Goal: Task Accomplishment & Management: Manage account settings

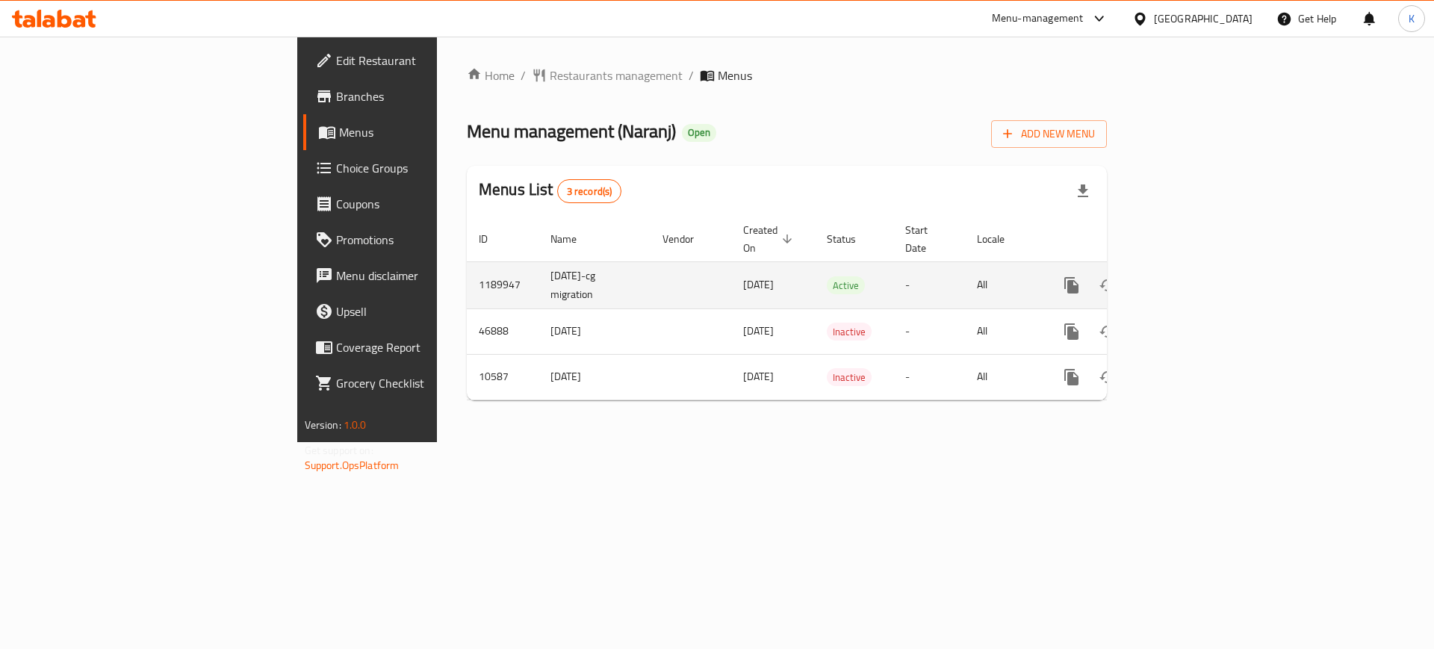
click at [1198, 269] on link "enhanced table" at bounding box center [1180, 285] width 36 height 36
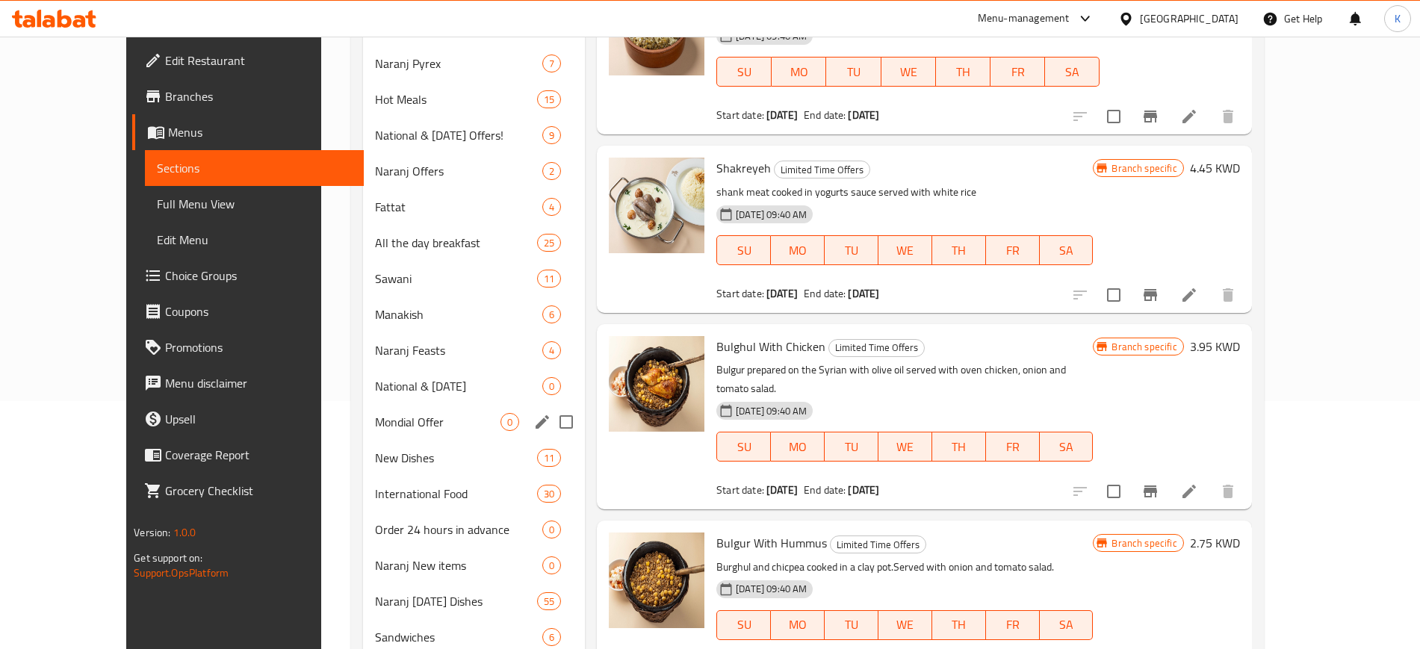
scroll to position [280, 0]
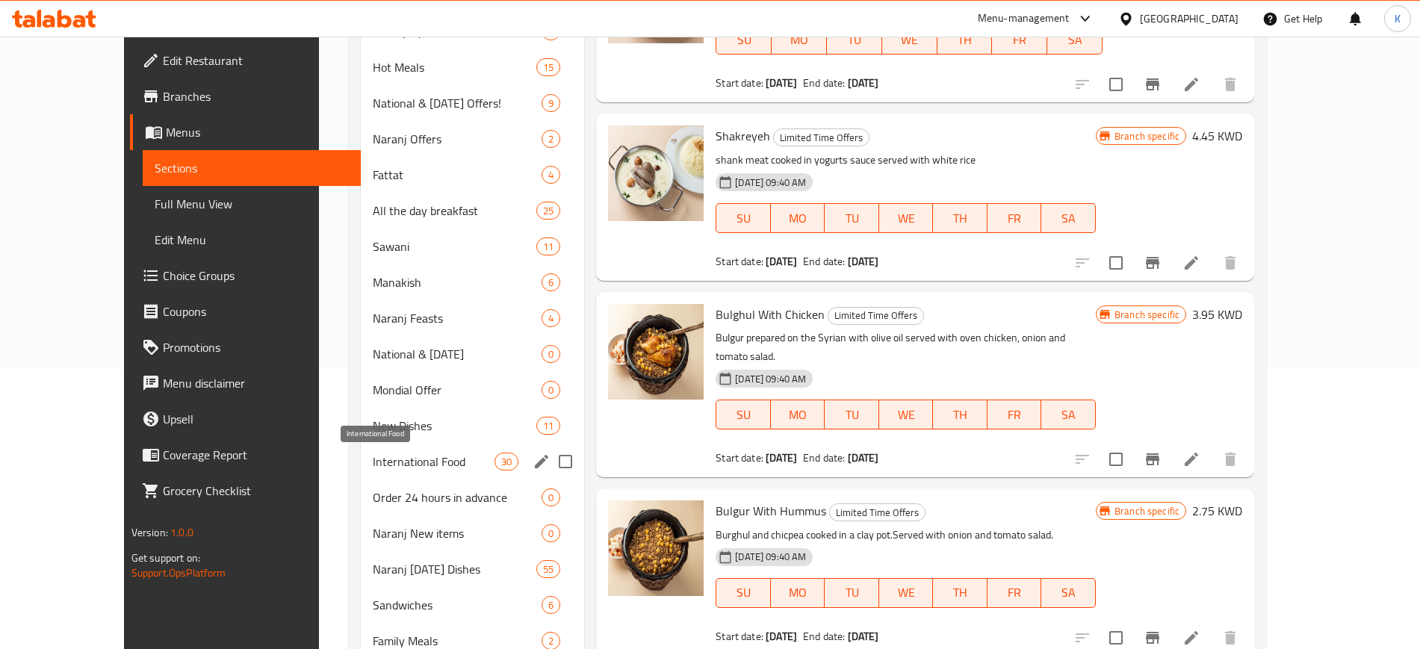
click at [383, 467] on span "International Food" at bounding box center [434, 462] width 122 height 18
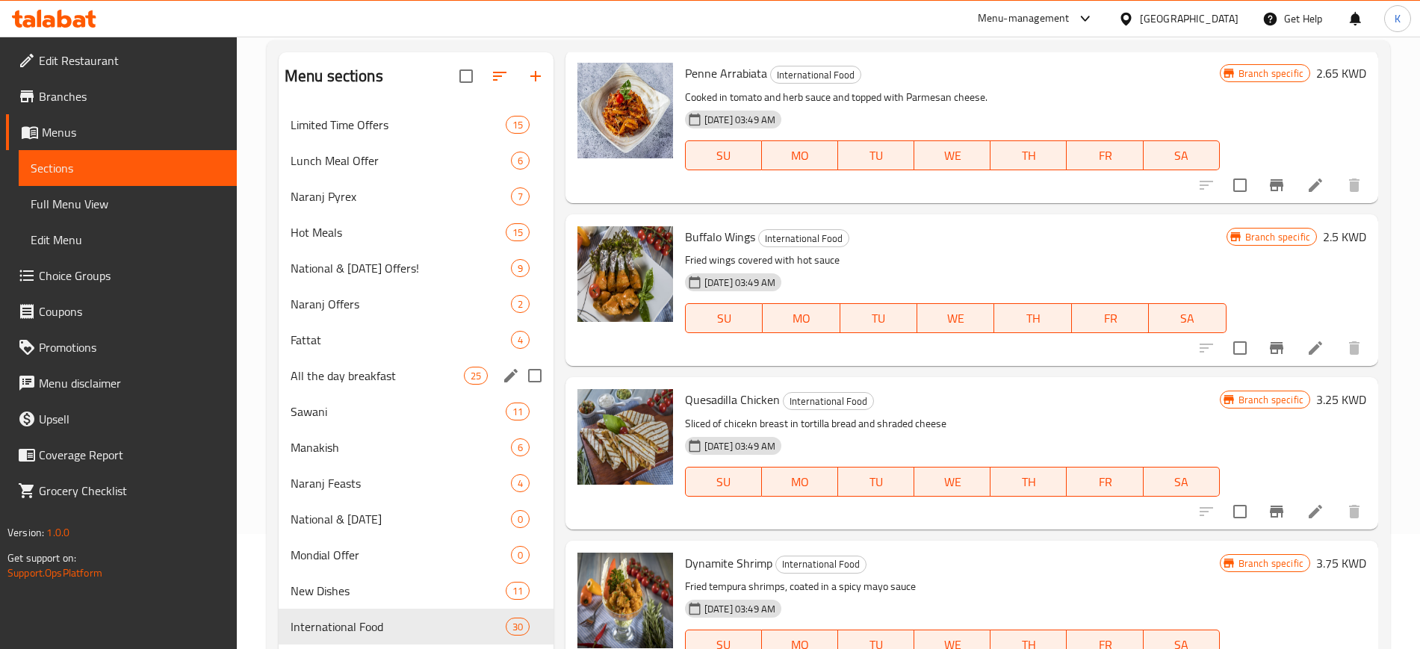
scroll to position [64, 0]
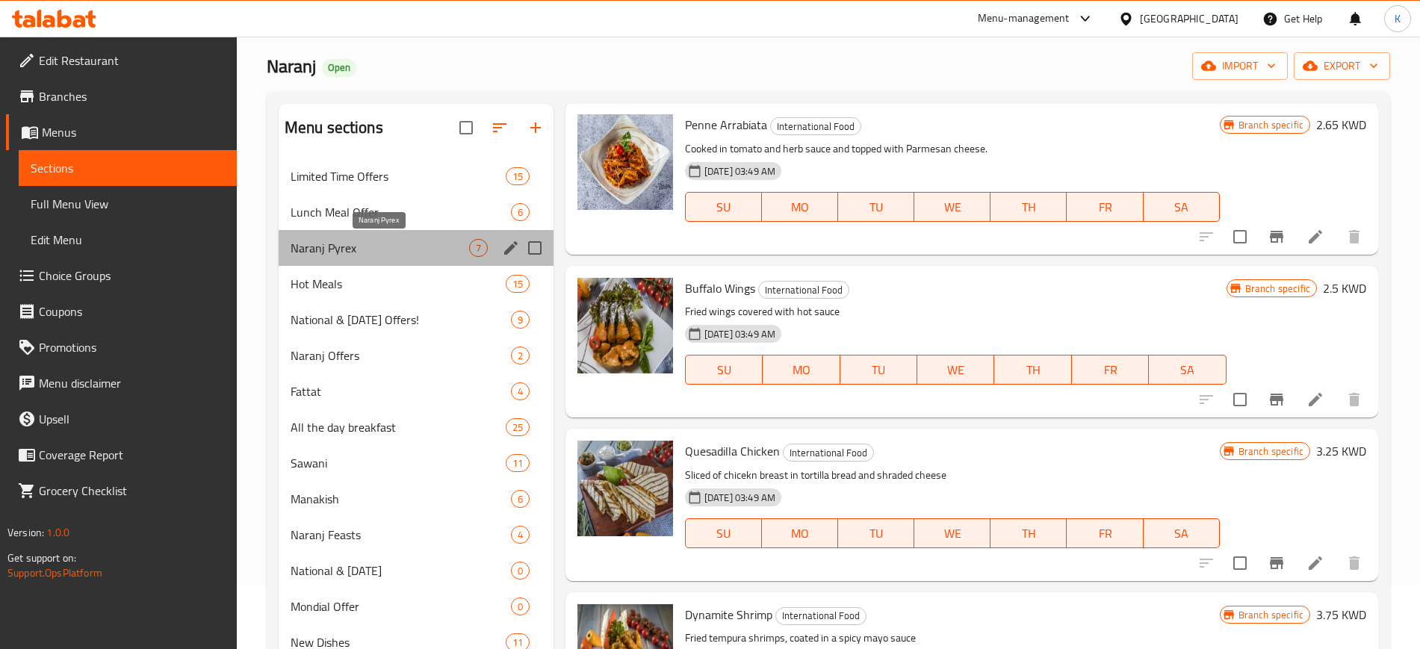
click at [344, 248] on span "Naranj Pyrex" at bounding box center [380, 248] width 179 height 18
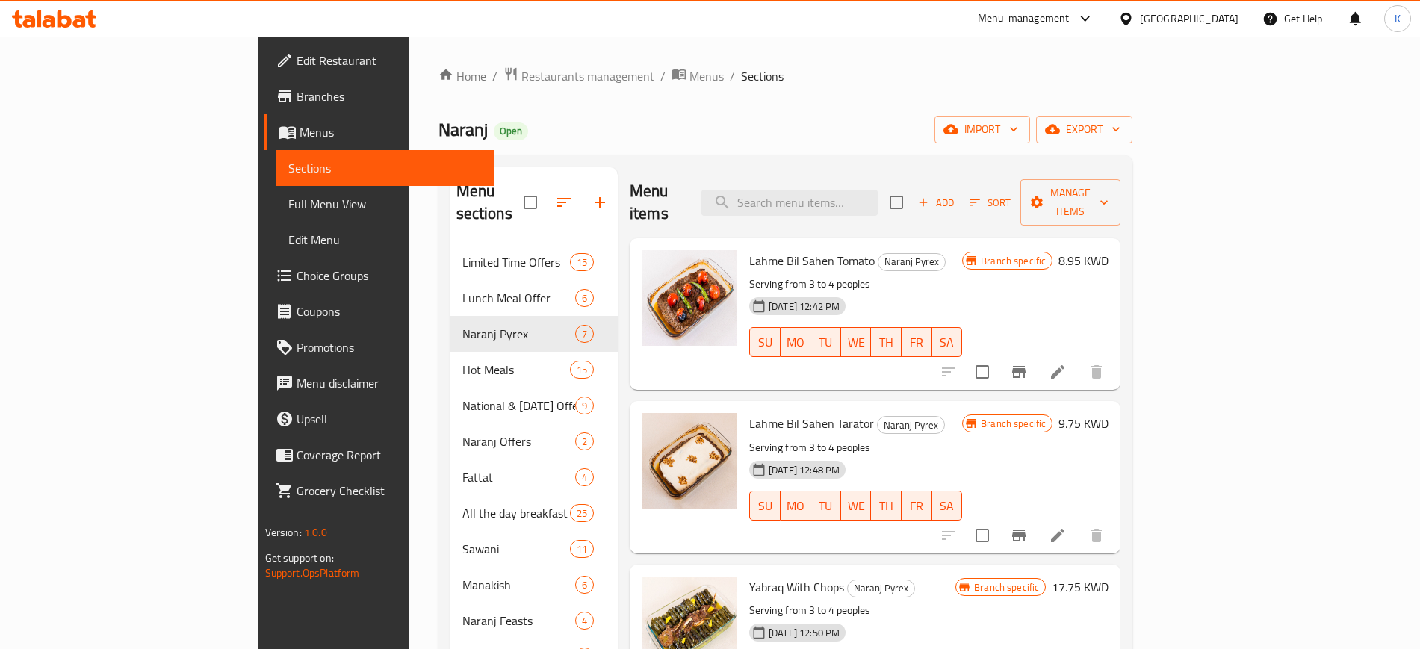
click at [521, 72] on span "Restaurants management" at bounding box center [587, 76] width 133 height 18
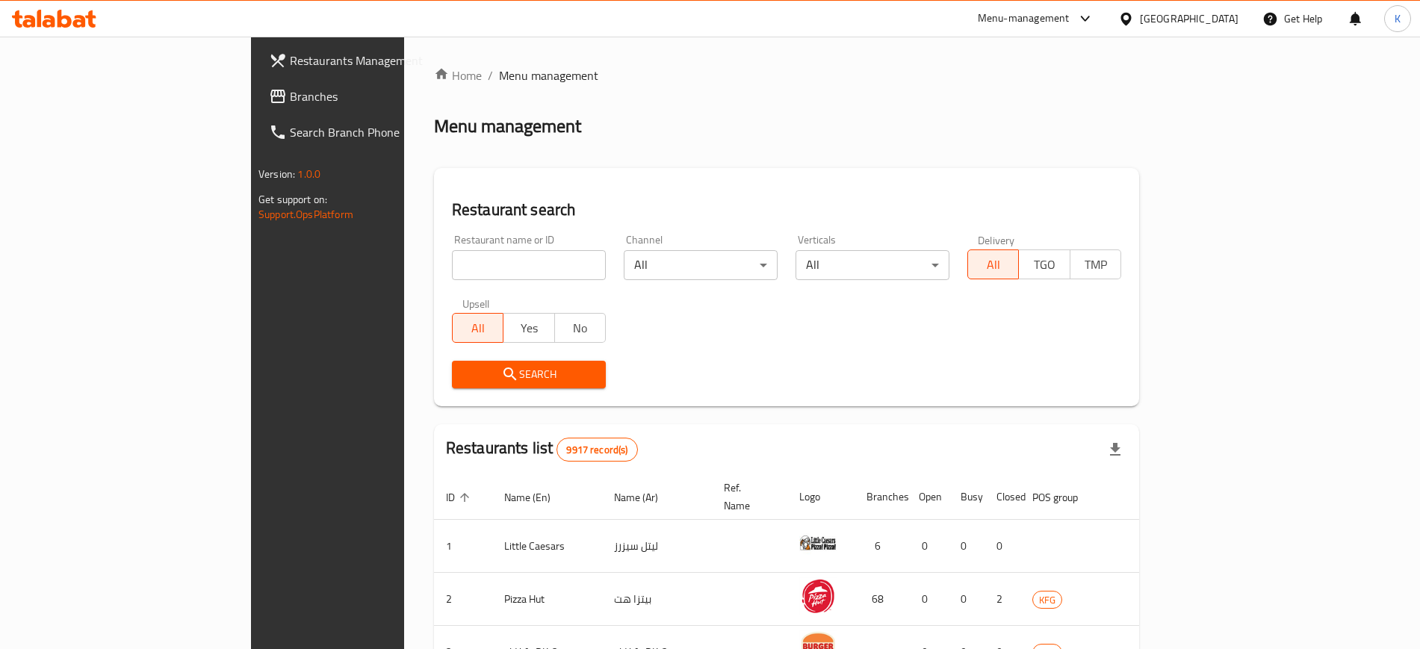
click at [452, 272] on input "search" at bounding box center [529, 265] width 154 height 30
paste input "12635"
type input "12635"
click button "Search" at bounding box center [529, 375] width 154 height 28
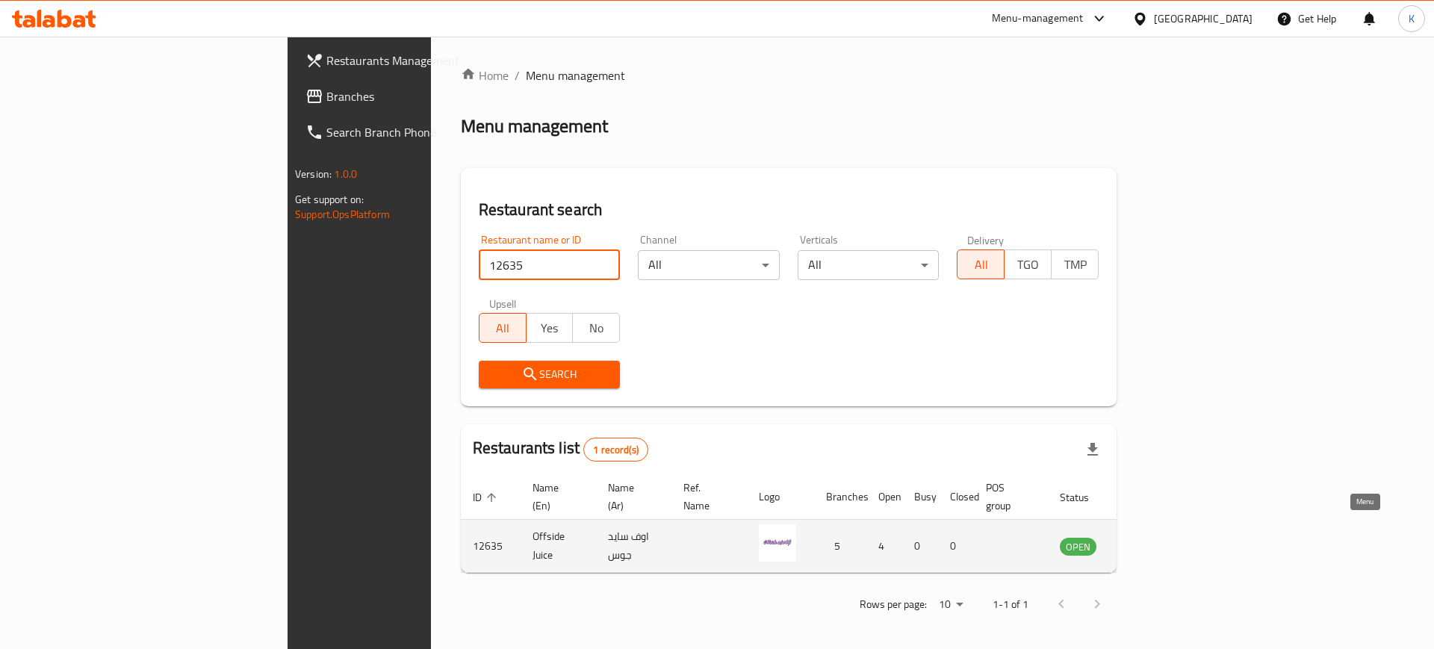
click at [1156, 537] on icon "enhanced table" at bounding box center [1148, 546] width 18 height 18
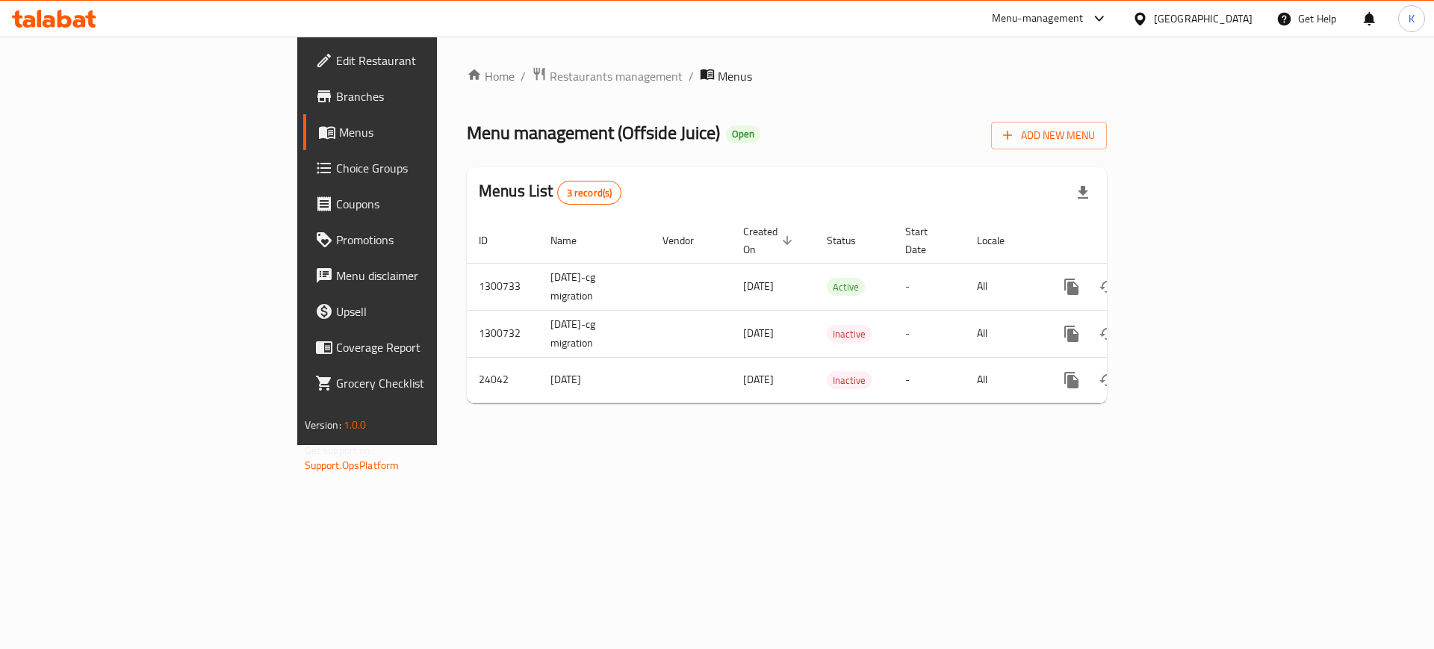
click at [336, 96] on span "Branches" at bounding box center [430, 96] width 189 height 18
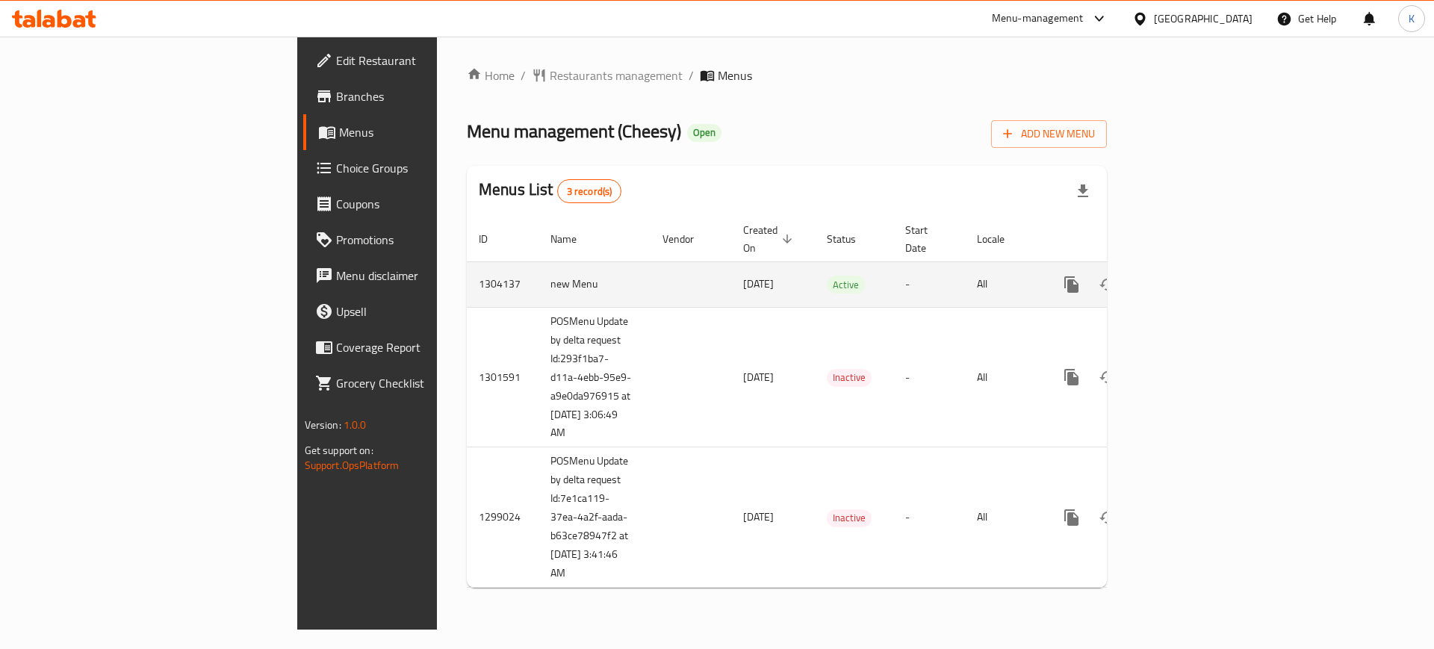
click at [1186, 278] on icon "enhanced table" at bounding box center [1179, 284] width 13 height 13
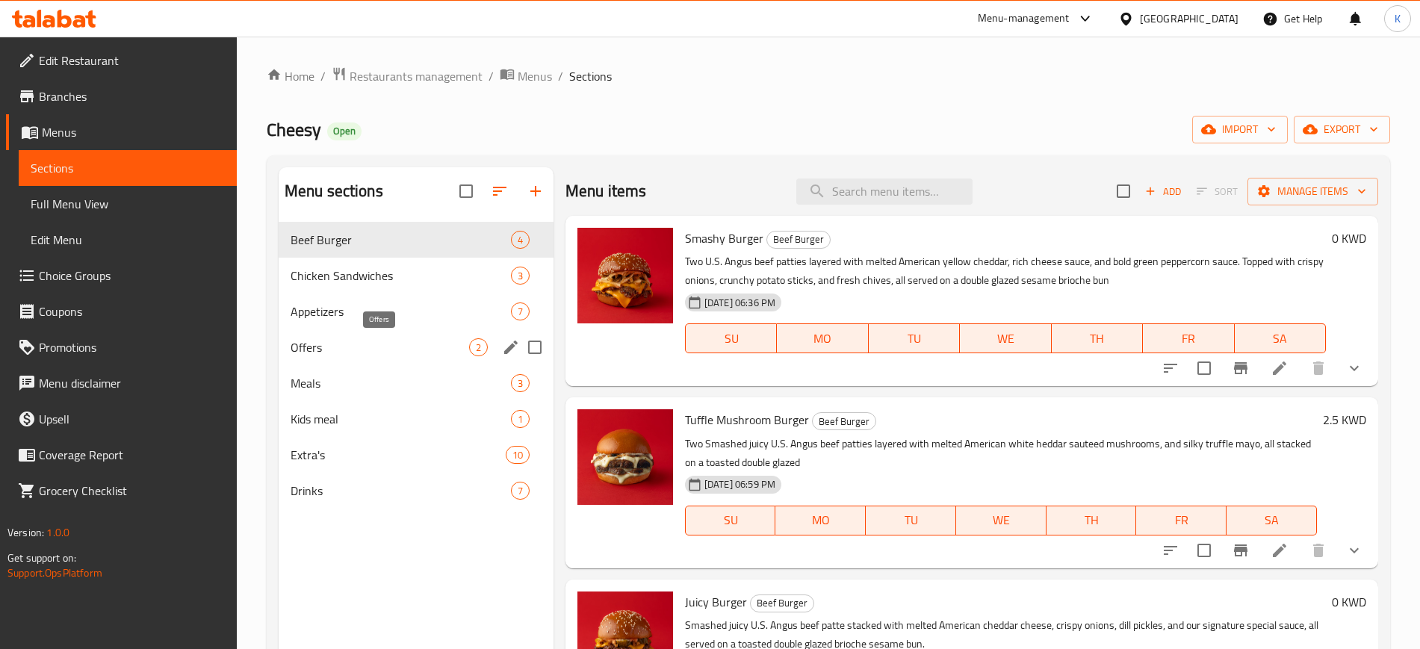
click at [360, 341] on span "Offers" at bounding box center [380, 347] width 179 height 18
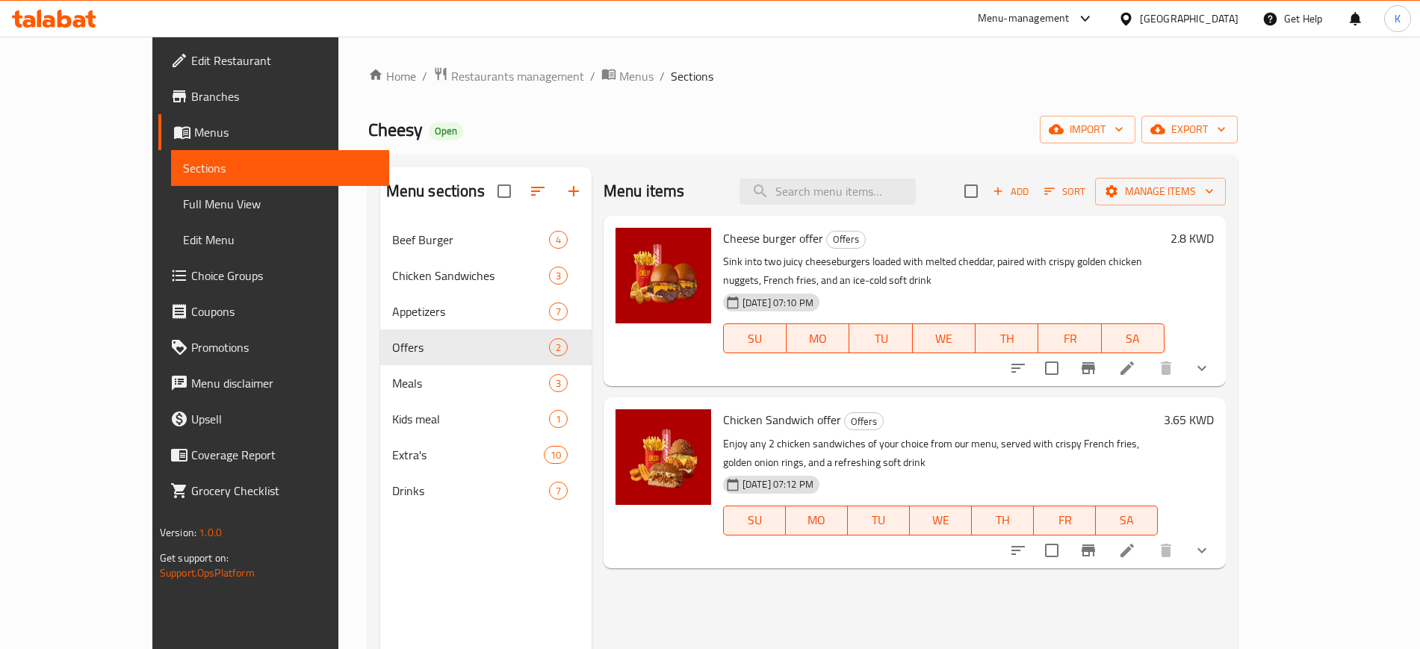
click at [778, 589] on div "Menu items Add Sort Manage items Cheese burger offer Offers Sink into two juicy…" at bounding box center [909, 491] width 634 height 649
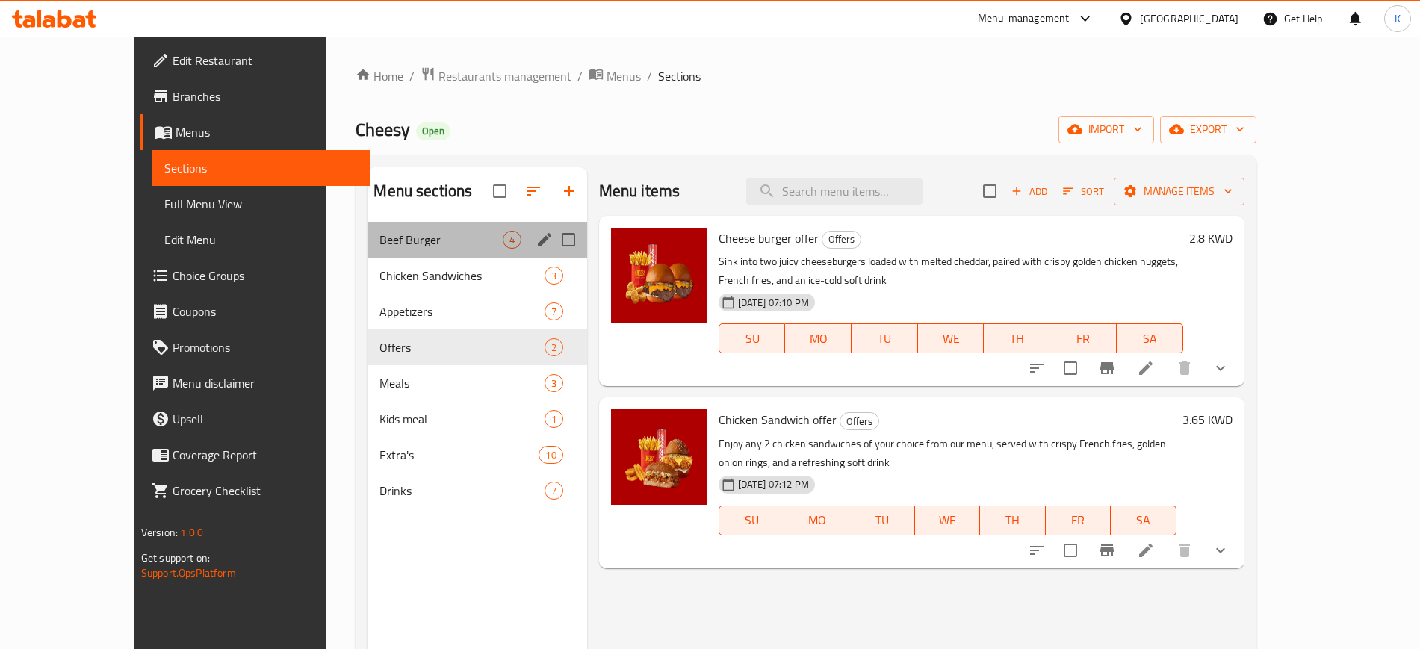
click at [403, 229] on div "Beef Burger 4" at bounding box center [477, 240] width 219 height 36
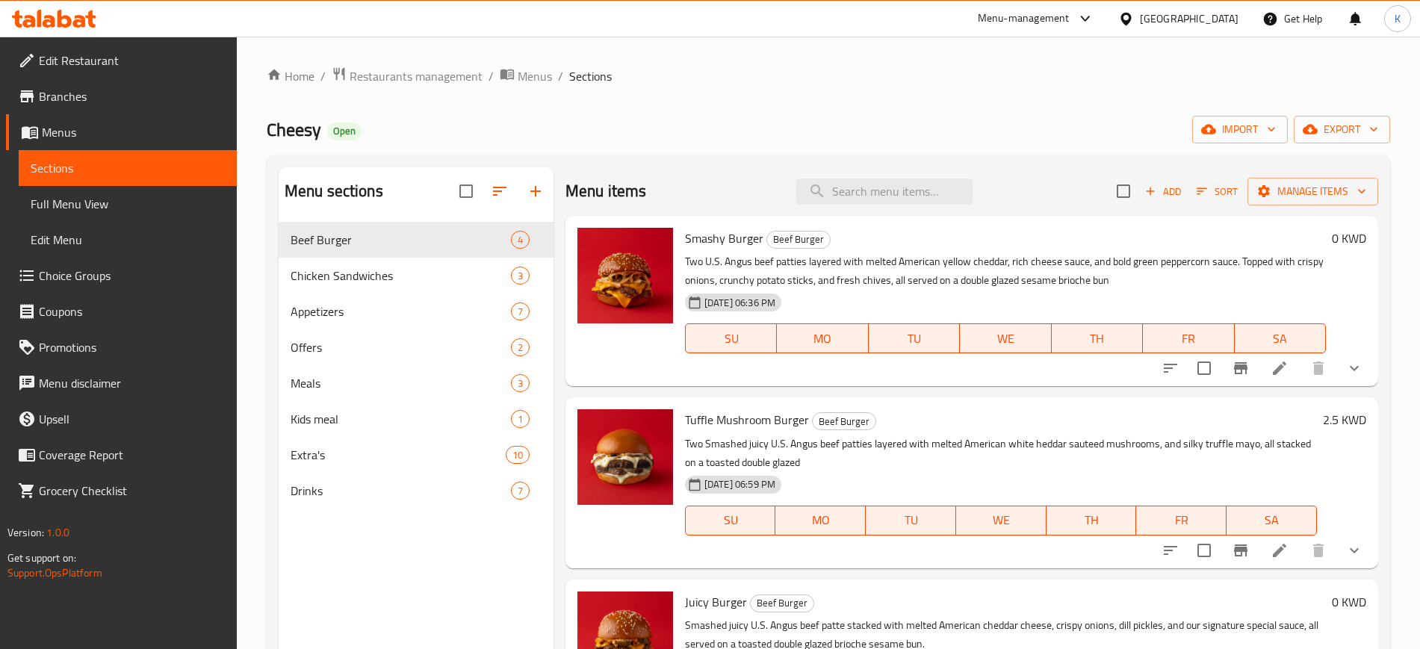
click at [747, 120] on div "Cheesy Open import export" at bounding box center [829, 130] width 1124 height 28
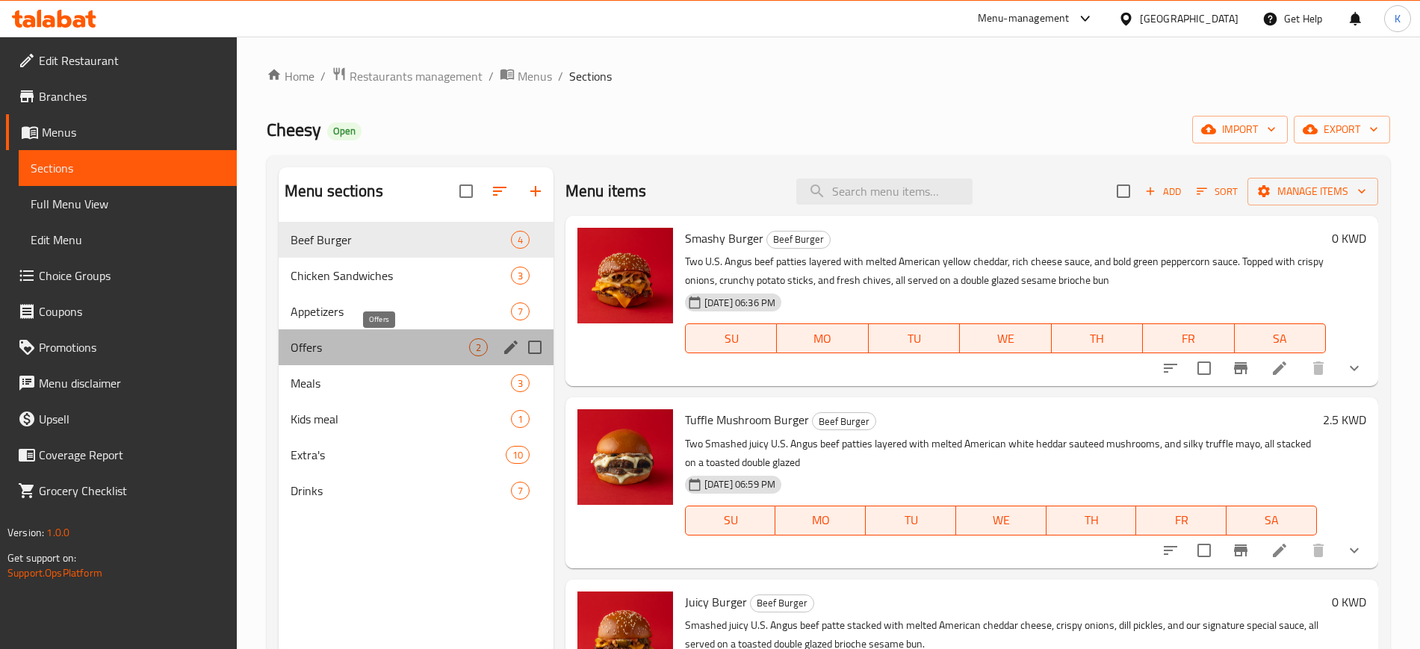
click at [329, 355] on span "Offers" at bounding box center [380, 347] width 179 height 18
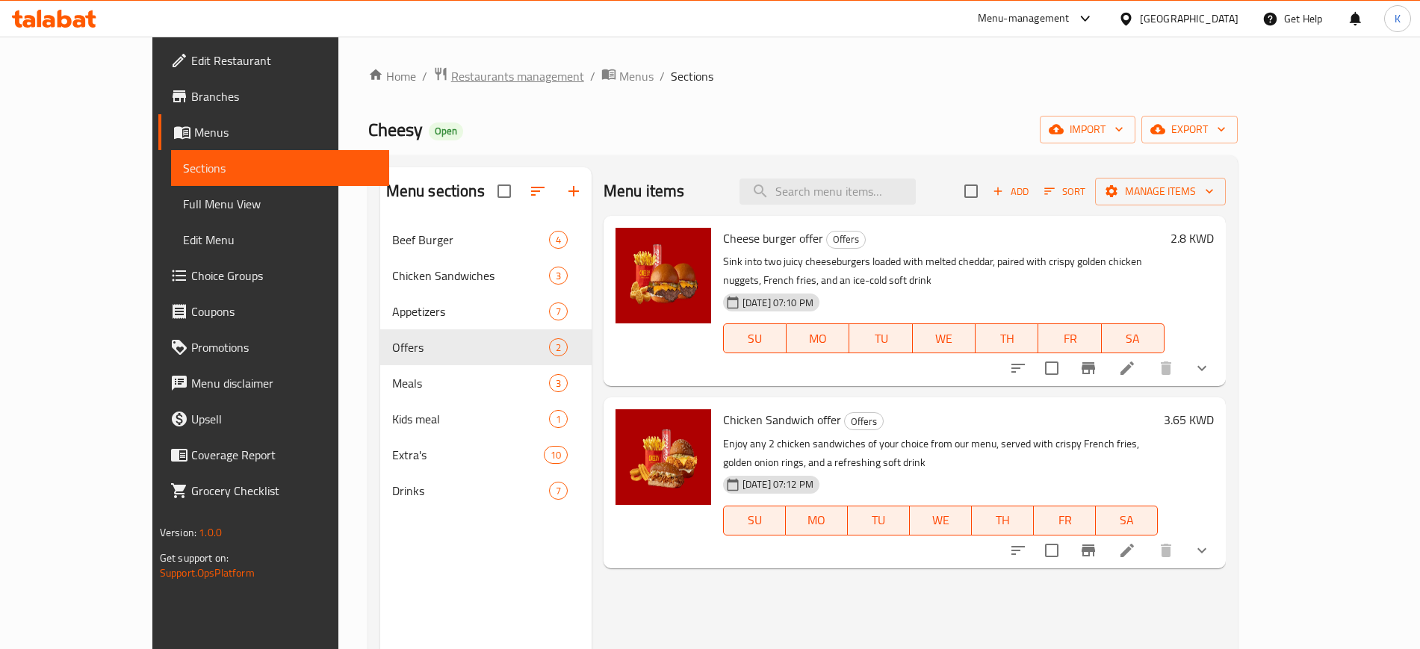
click at [451, 85] on span "Restaurants management" at bounding box center [517, 76] width 133 height 18
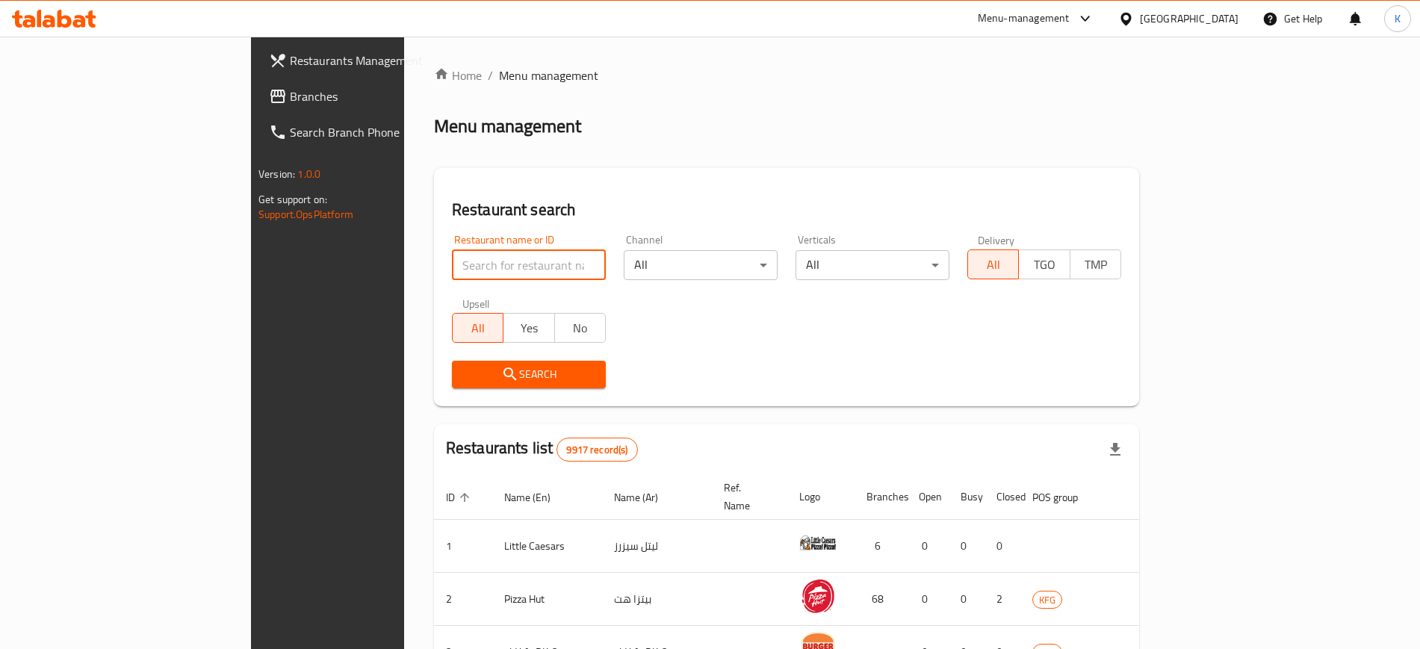
click at [452, 263] on input "search" at bounding box center [529, 265] width 154 height 30
paste input "Naranj"
type input "Naranj"
click button "Search" at bounding box center [529, 375] width 154 height 28
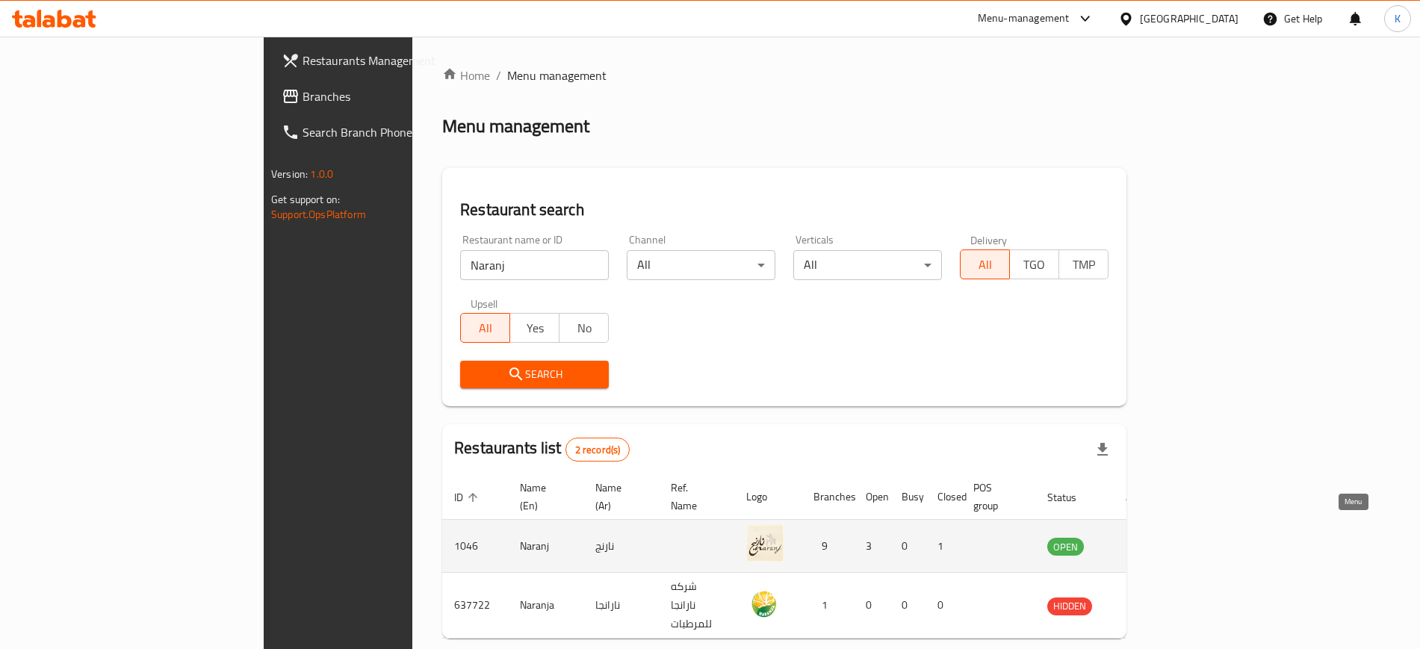
click at [1141, 544] on icon "enhanced table" at bounding box center [1138, 547] width 5 height 6
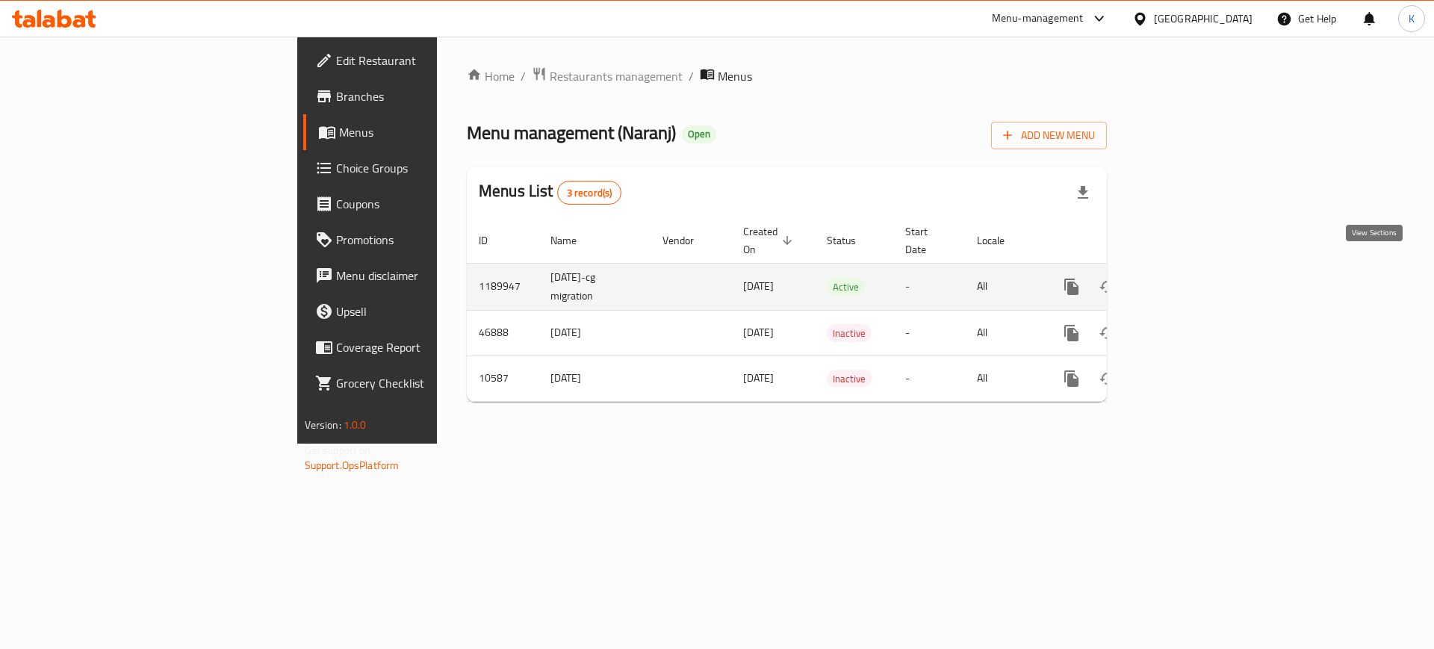
click at [1189, 278] on icon "enhanced table" at bounding box center [1180, 287] width 18 height 18
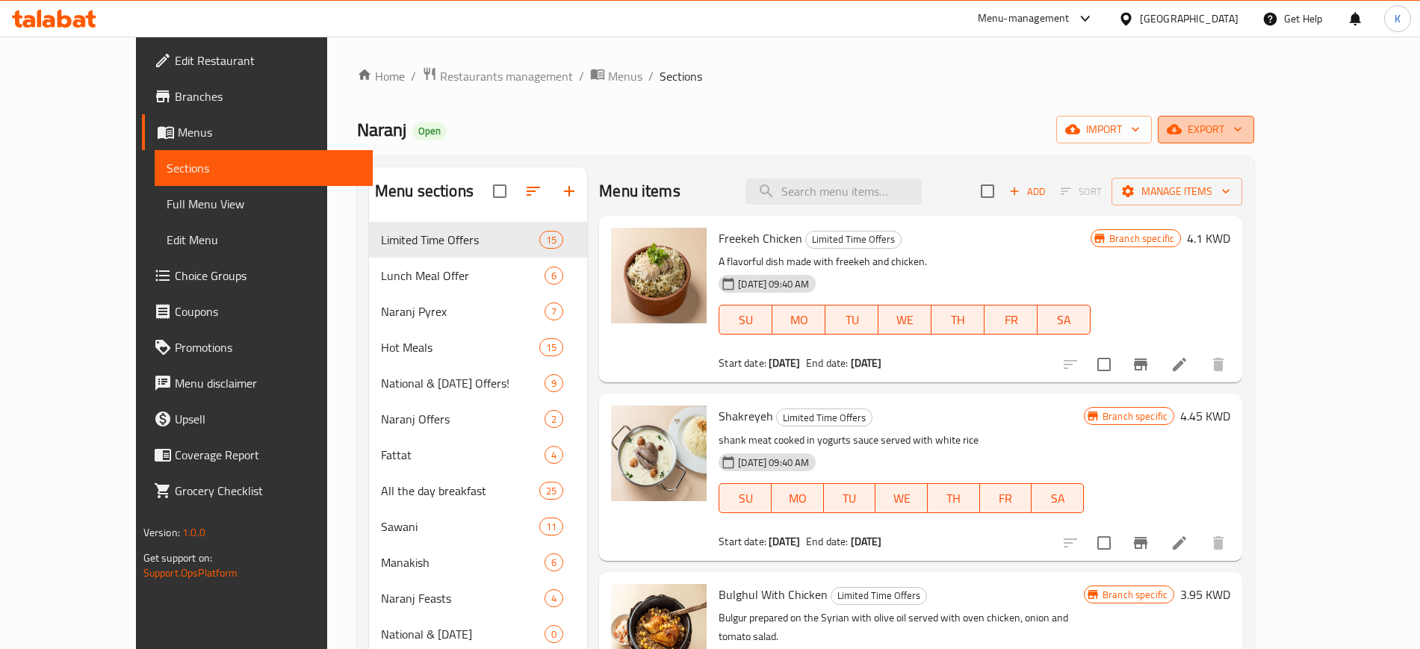
click at [1242, 134] on span "export" at bounding box center [1206, 129] width 72 height 19
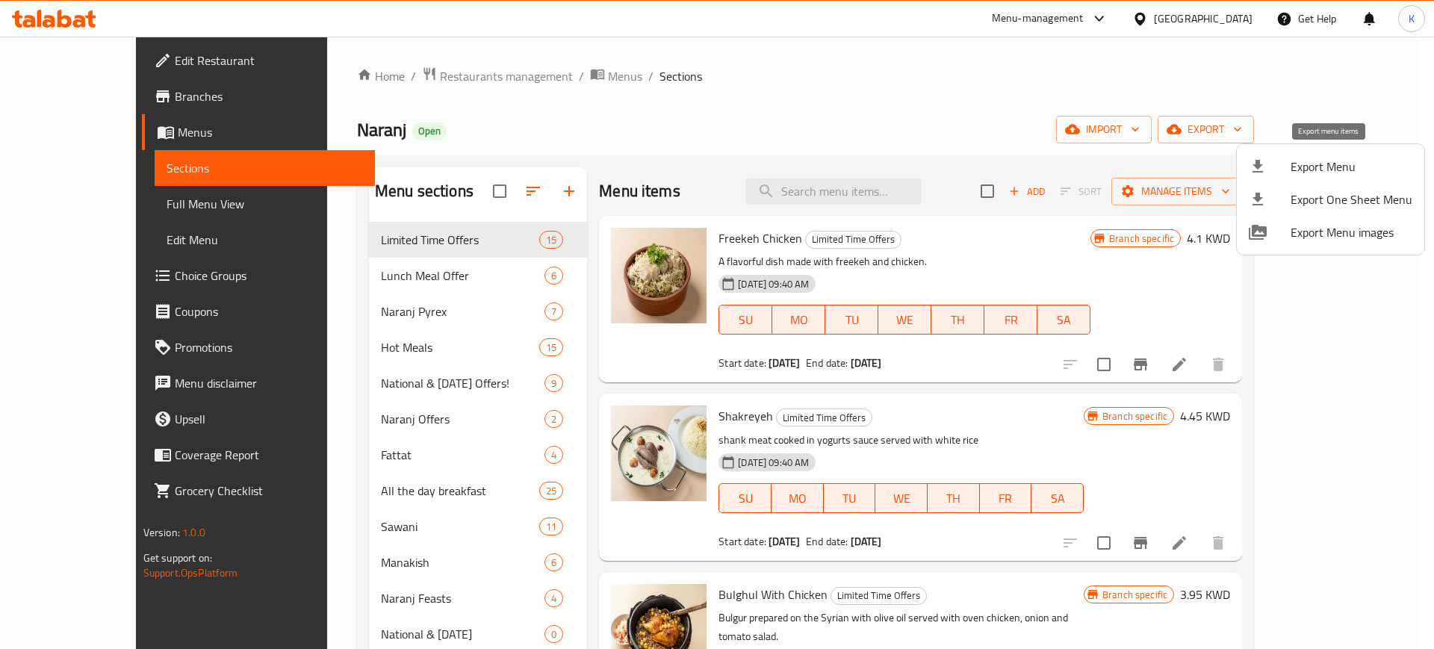
click at [1302, 167] on span "Export Menu" at bounding box center [1352, 167] width 122 height 18
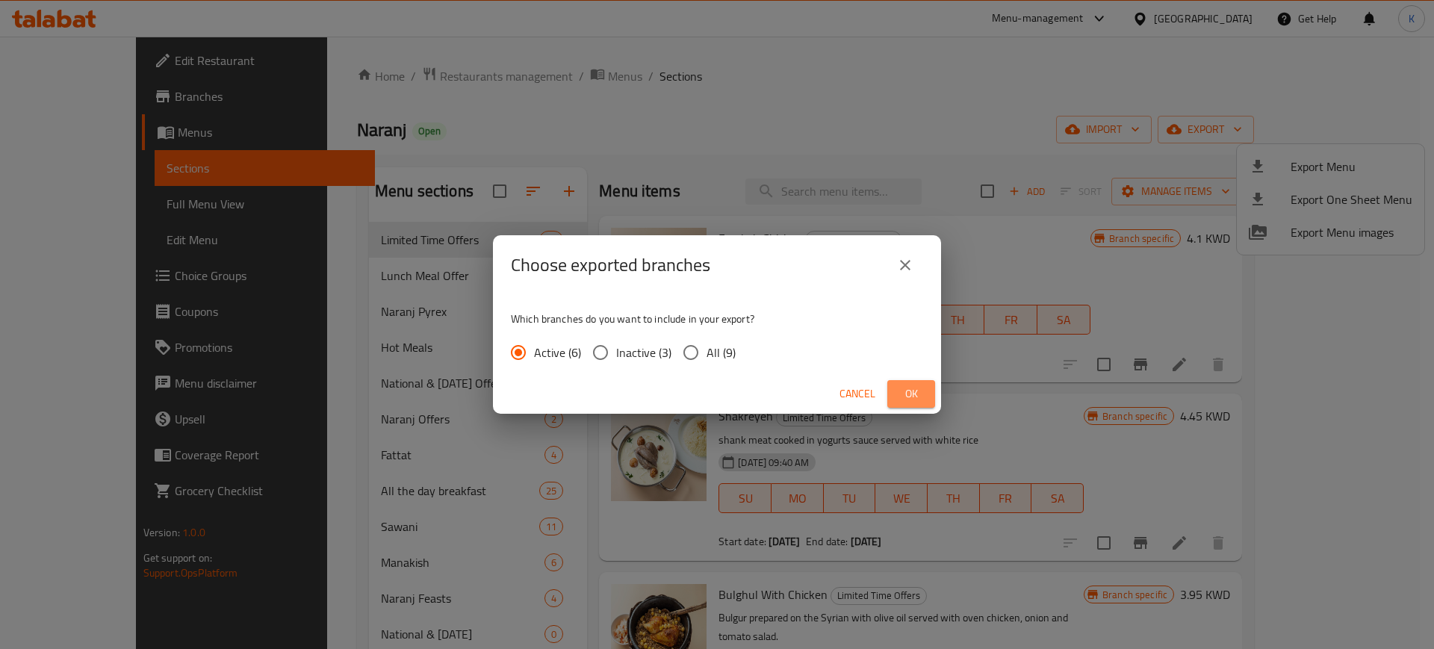
click at [914, 394] on span "Ok" at bounding box center [911, 394] width 24 height 19
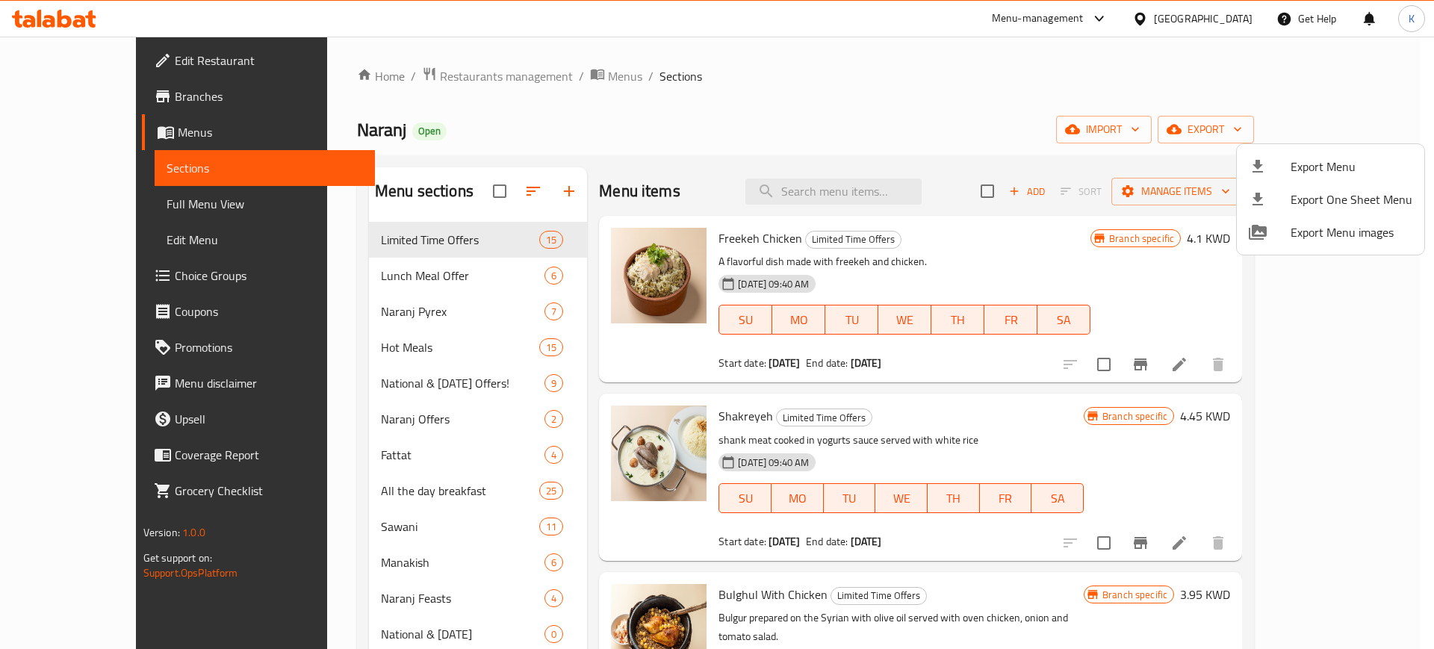
click at [978, 124] on div at bounding box center [717, 324] width 1434 height 649
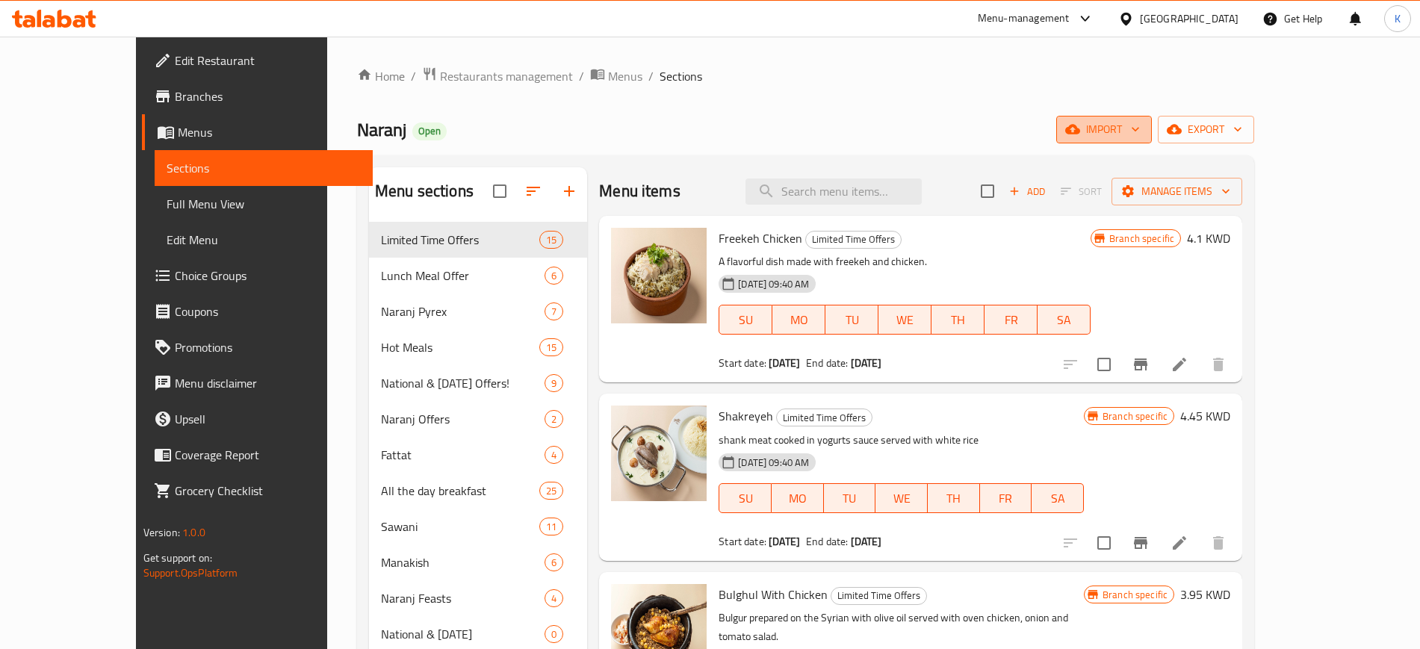
click at [1140, 128] on span "import" at bounding box center [1104, 129] width 72 height 19
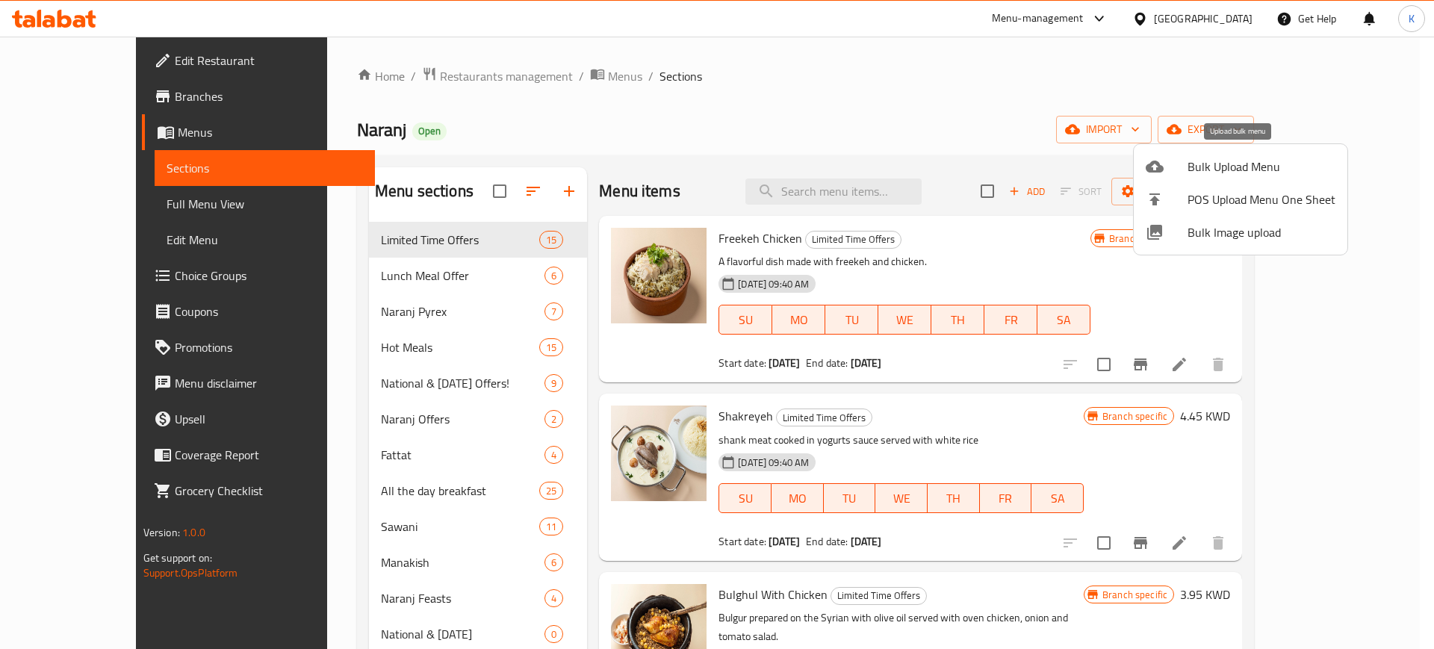
click at [1180, 176] on li "Bulk Upload Menu" at bounding box center [1241, 166] width 214 height 33
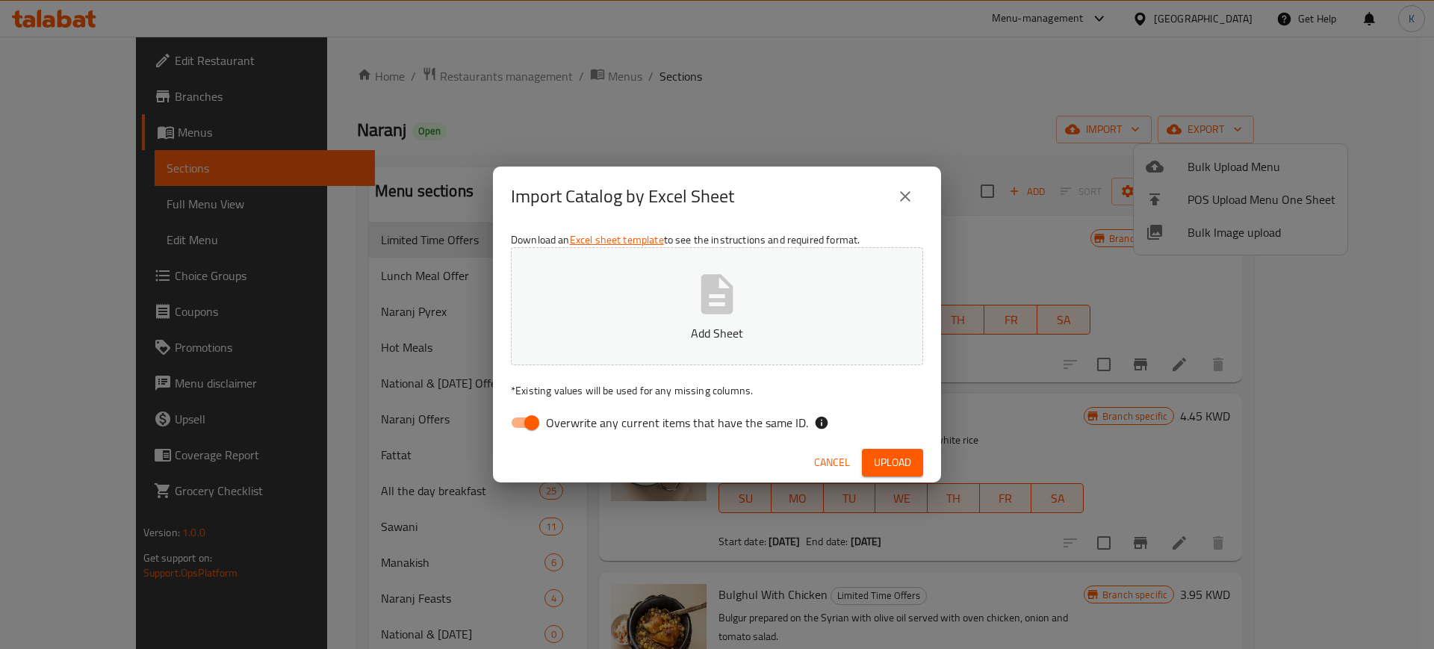
click at [922, 58] on div "Import Catalog by Excel Sheet Download an Excel sheet template to see the instr…" at bounding box center [717, 324] width 1434 height 649
click at [903, 119] on div "Import Catalog by Excel Sheet Download an Excel sheet template to see the instr…" at bounding box center [717, 324] width 1434 height 649
click at [822, 471] on span "Cancel" at bounding box center [832, 462] width 36 height 19
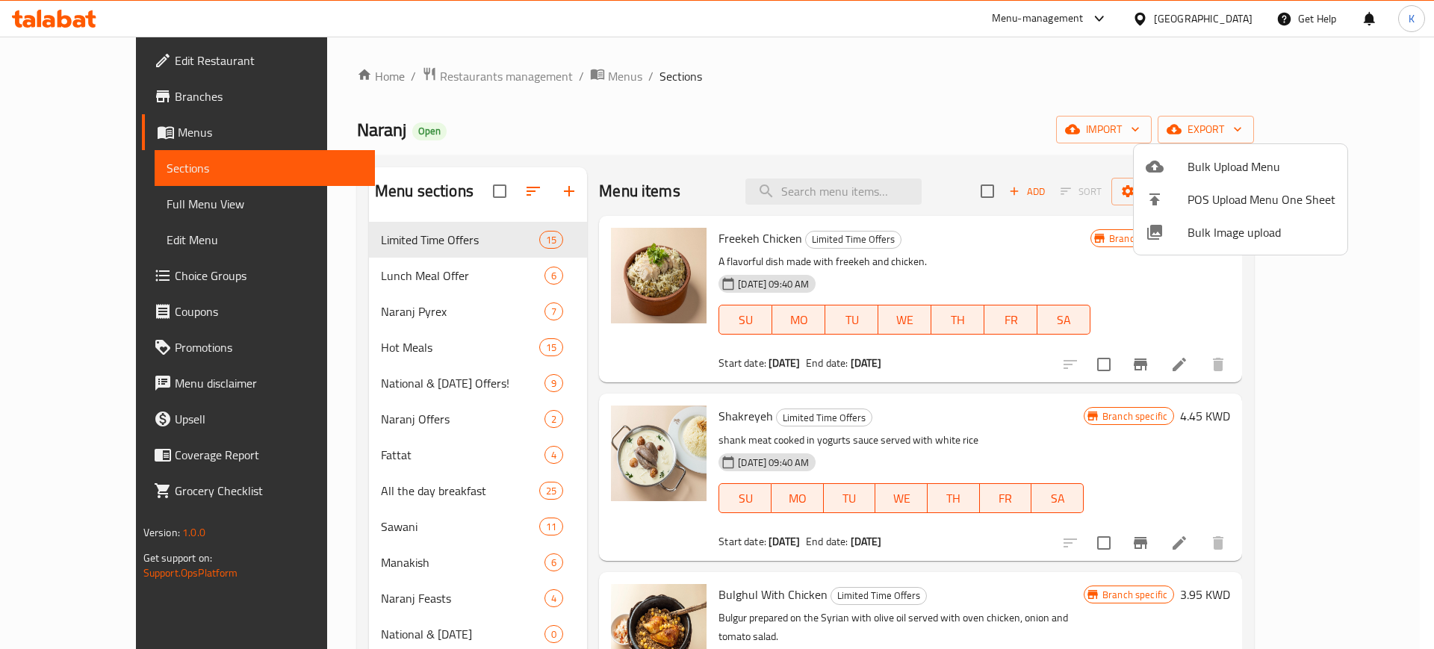
click at [722, 132] on div at bounding box center [717, 324] width 1434 height 649
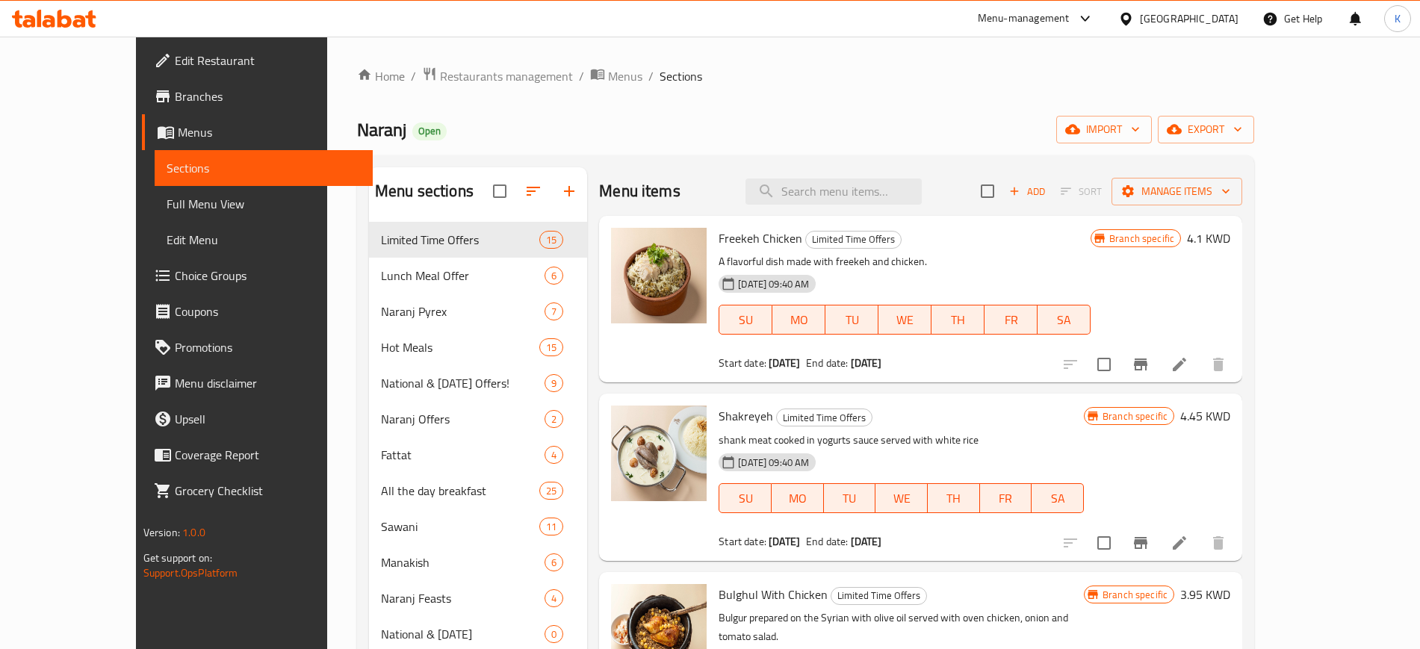
click at [1140, 127] on span "import" at bounding box center [1104, 129] width 72 height 19
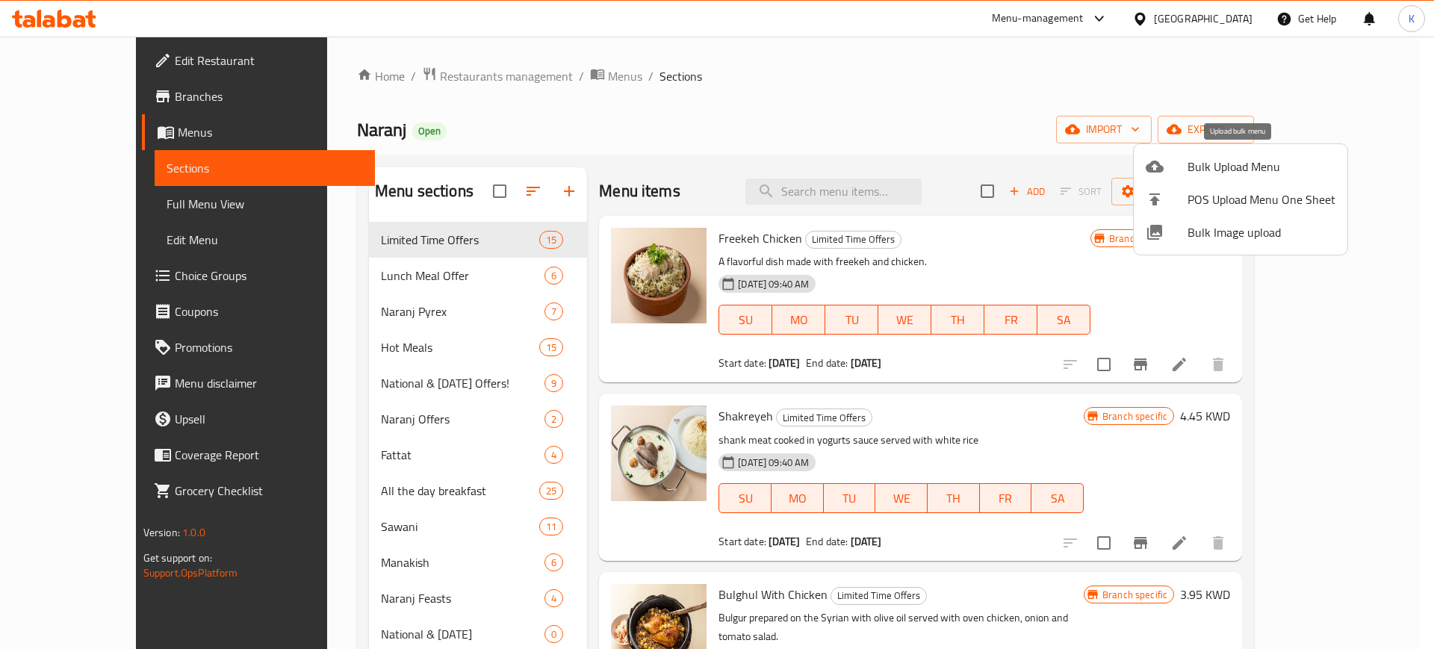
click at [1201, 163] on span "Bulk Upload Menu" at bounding box center [1262, 167] width 148 height 18
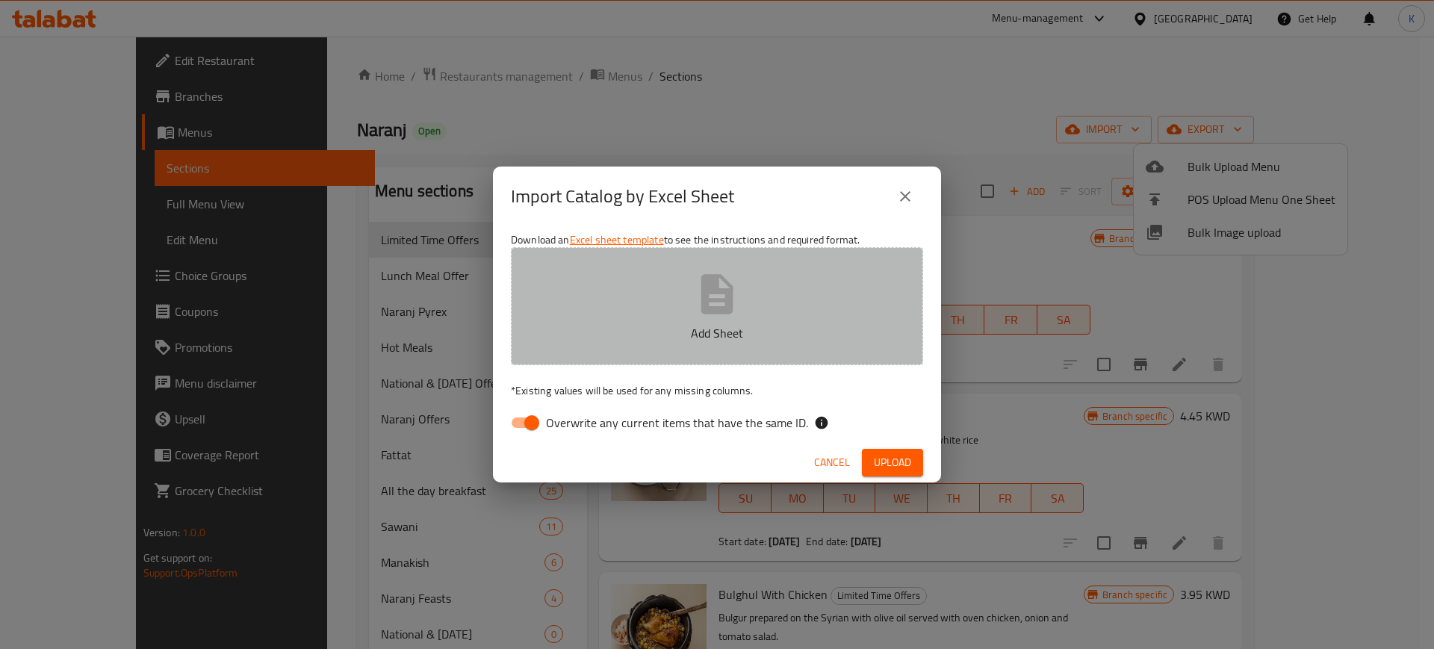
click at [716, 315] on icon "button" at bounding box center [717, 294] width 48 height 48
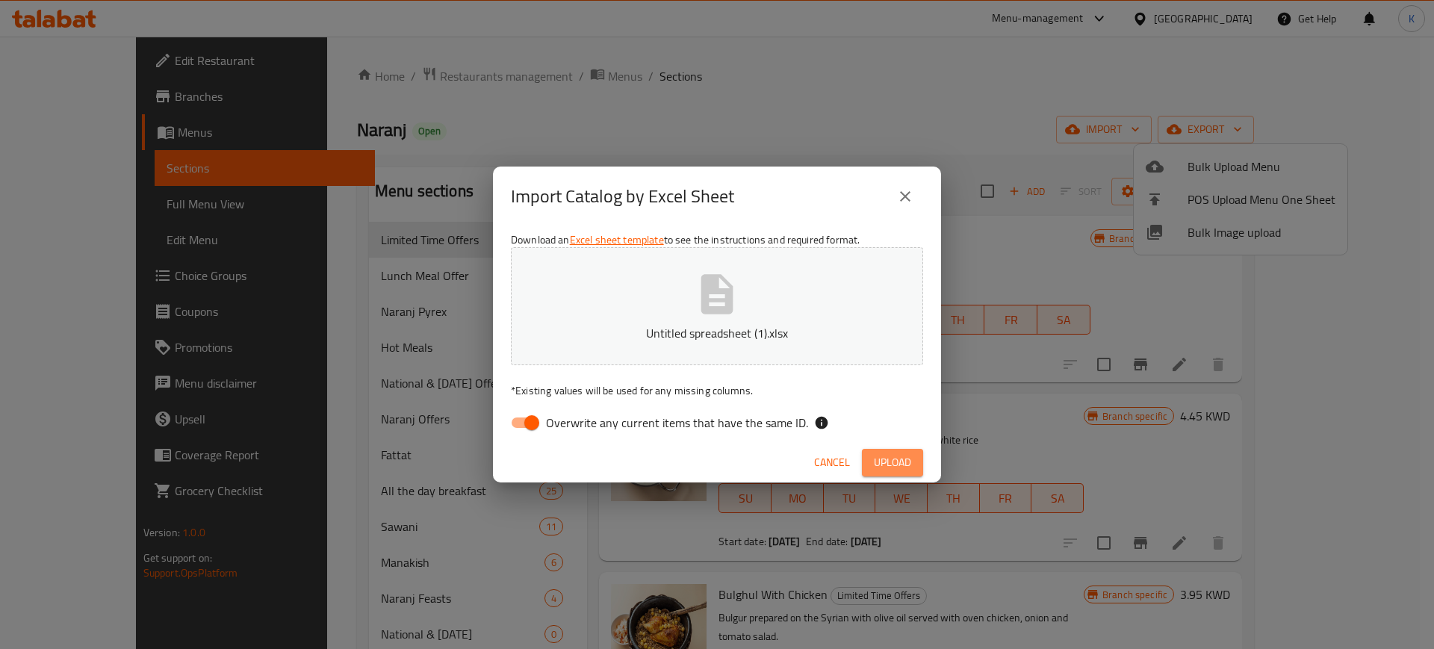
click at [892, 464] on span "Upload" at bounding box center [892, 462] width 37 height 19
click at [518, 418] on input "Overwrite any current items that have the same ID." at bounding box center [531, 423] width 85 height 28
checkbox input "false"
click at [895, 463] on span "Upload" at bounding box center [892, 462] width 37 height 19
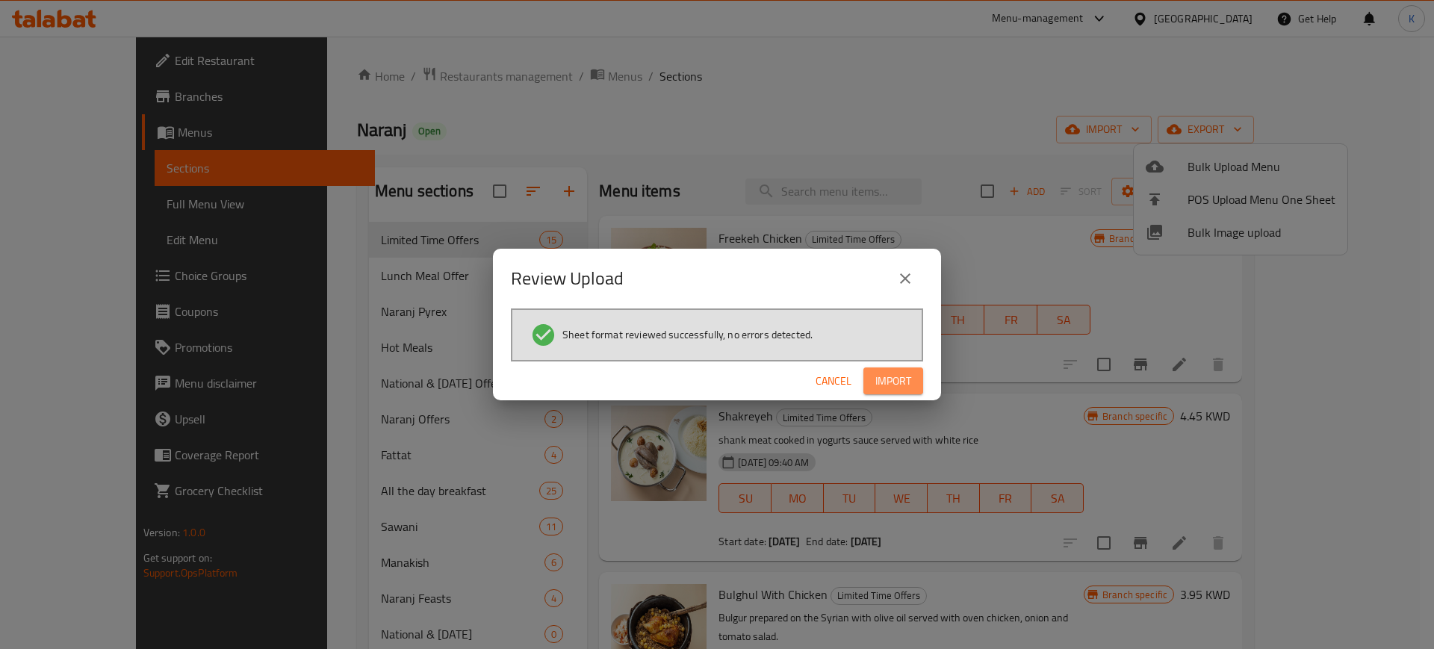
click at [885, 383] on span "Import" at bounding box center [894, 381] width 36 height 19
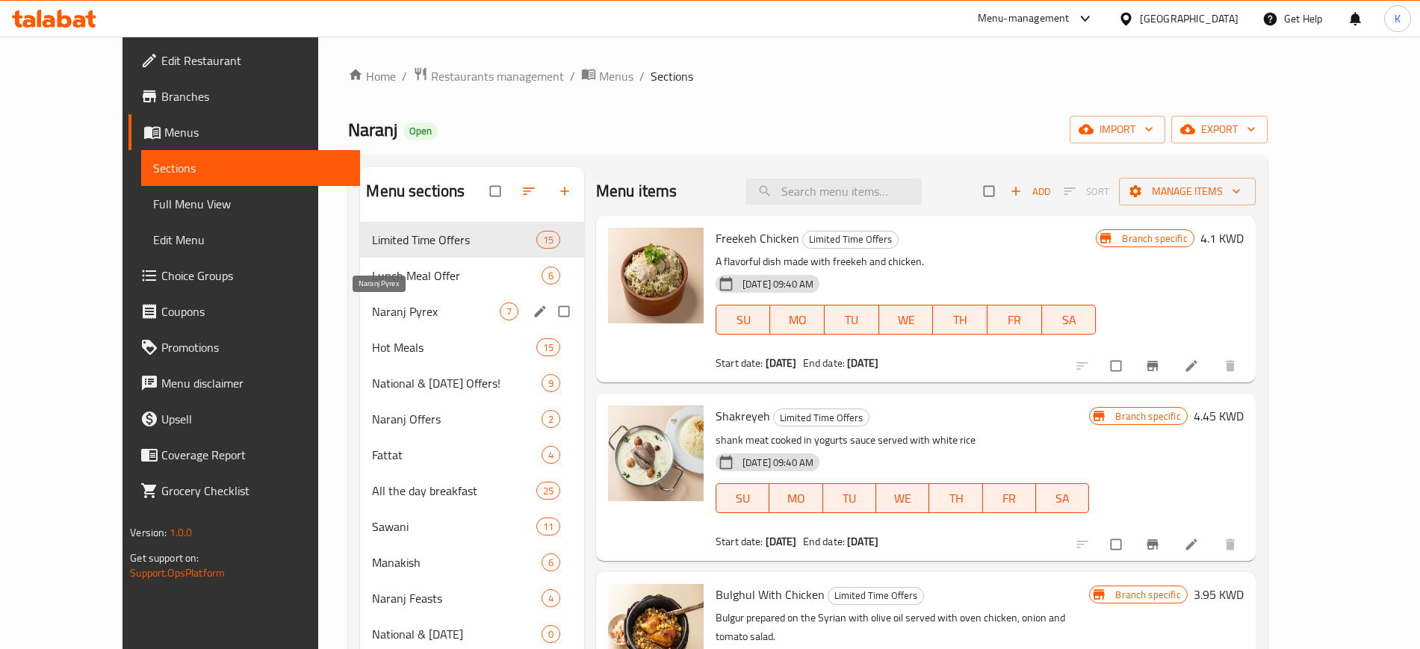
click at [372, 315] on span "Naranj Pyrex" at bounding box center [435, 312] width 127 height 18
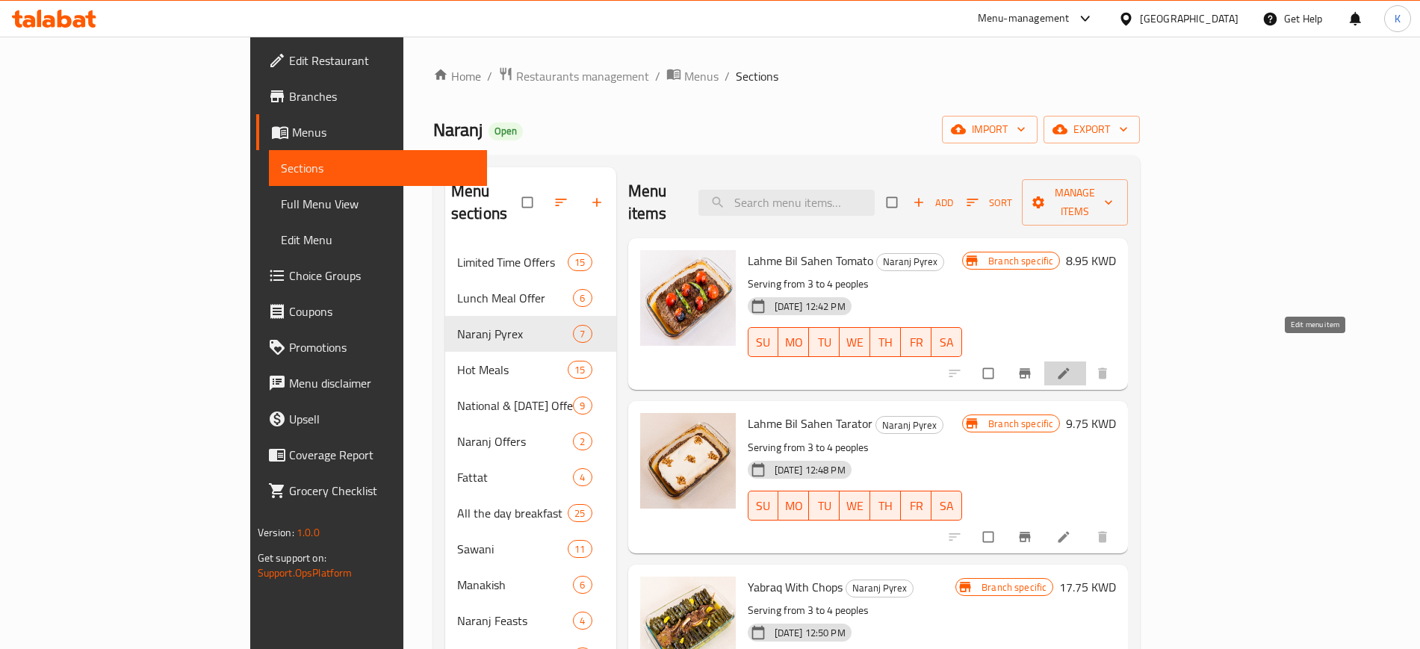
click at [1070, 368] on icon at bounding box center [1064, 373] width 11 height 11
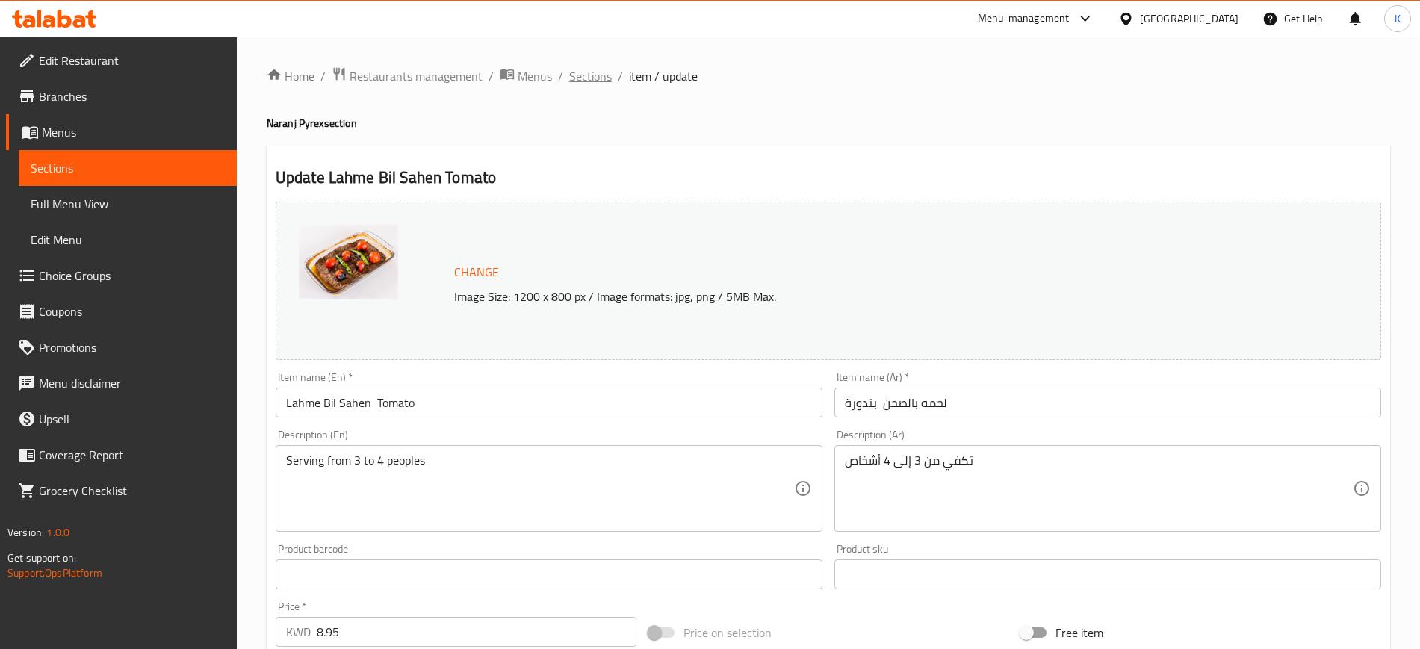
click at [577, 85] on span "Sections" at bounding box center [590, 76] width 43 height 18
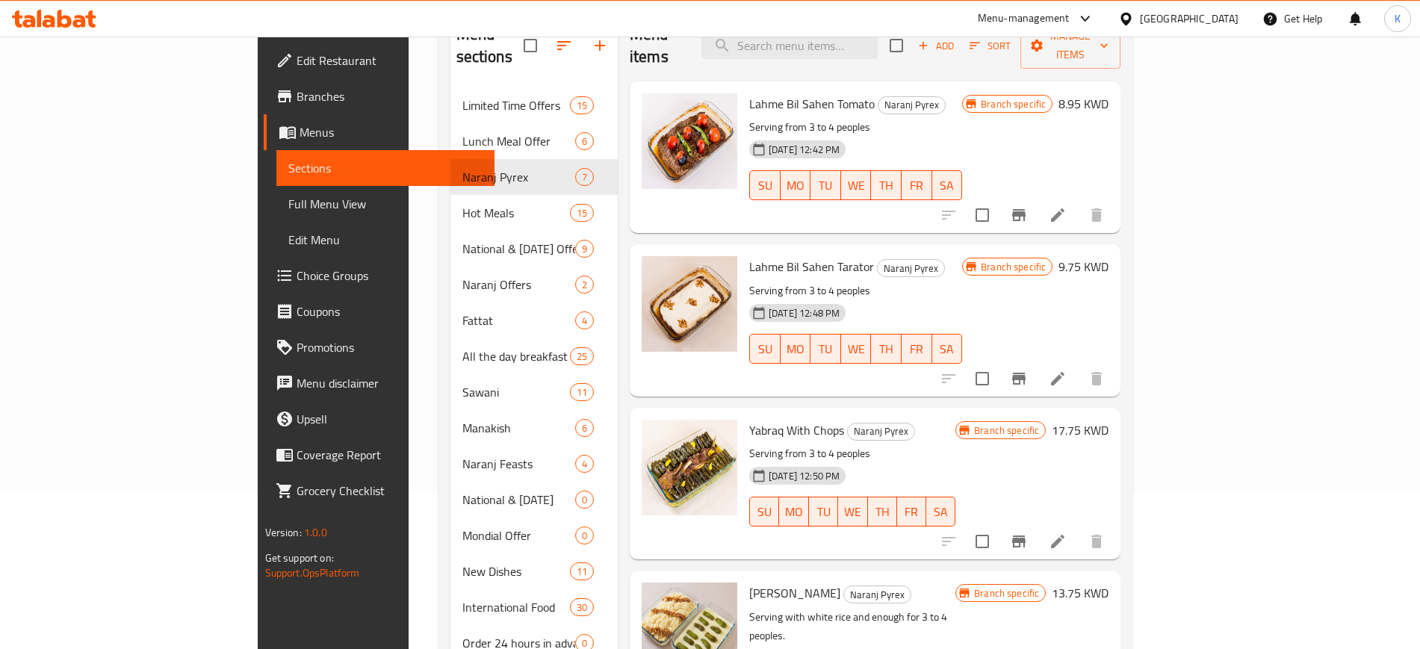
scroll to position [161, 0]
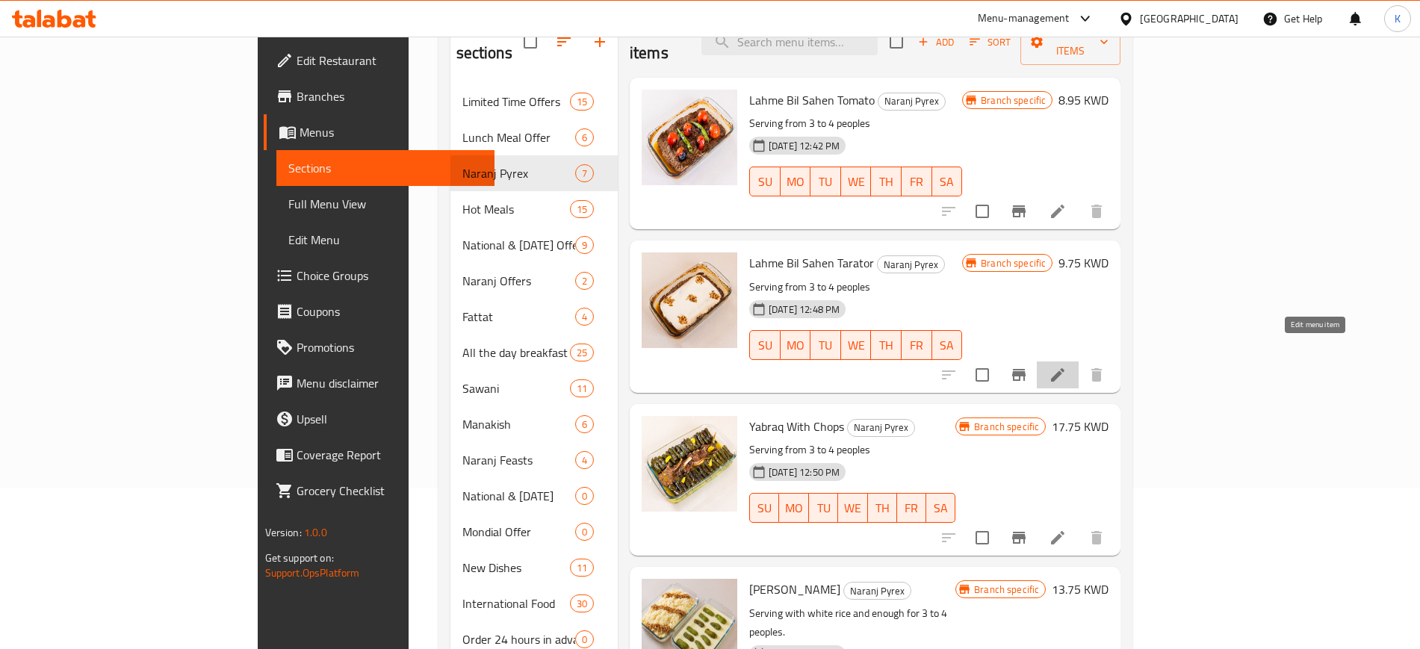
click at [1067, 366] on icon at bounding box center [1058, 375] width 18 height 18
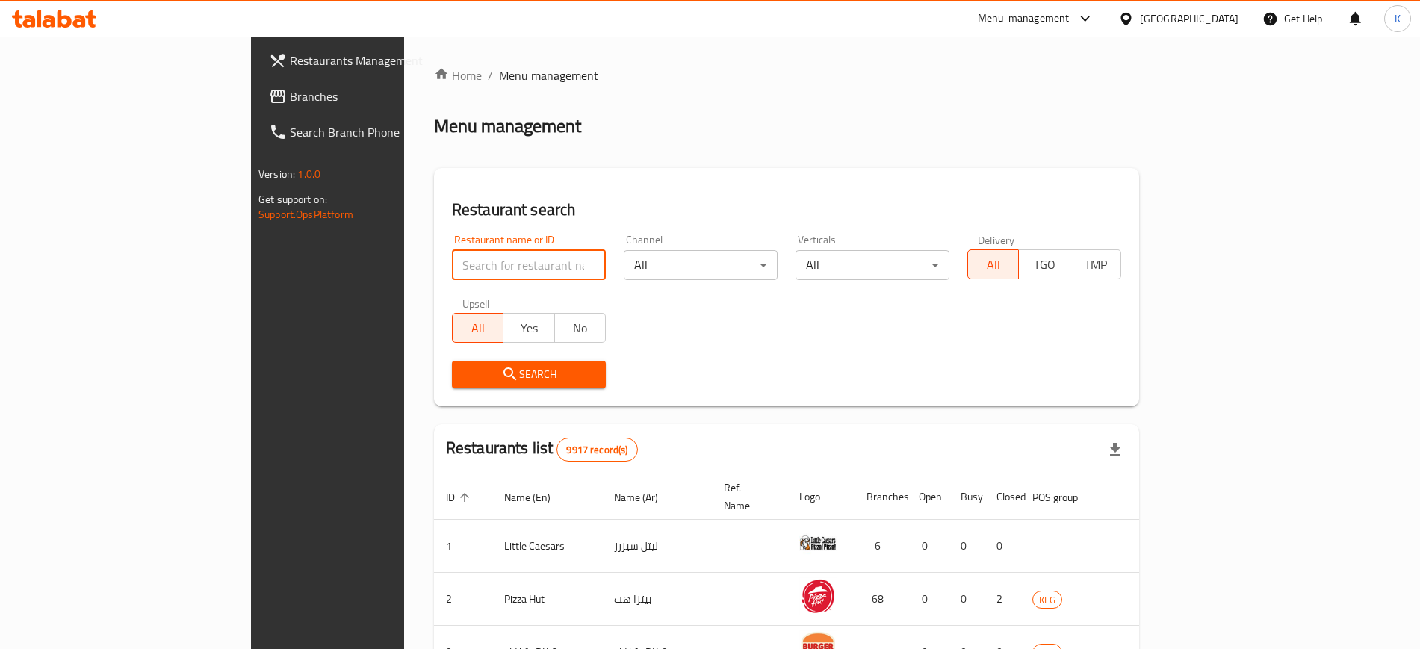
click at [452, 255] on input "search" at bounding box center [529, 265] width 154 height 30
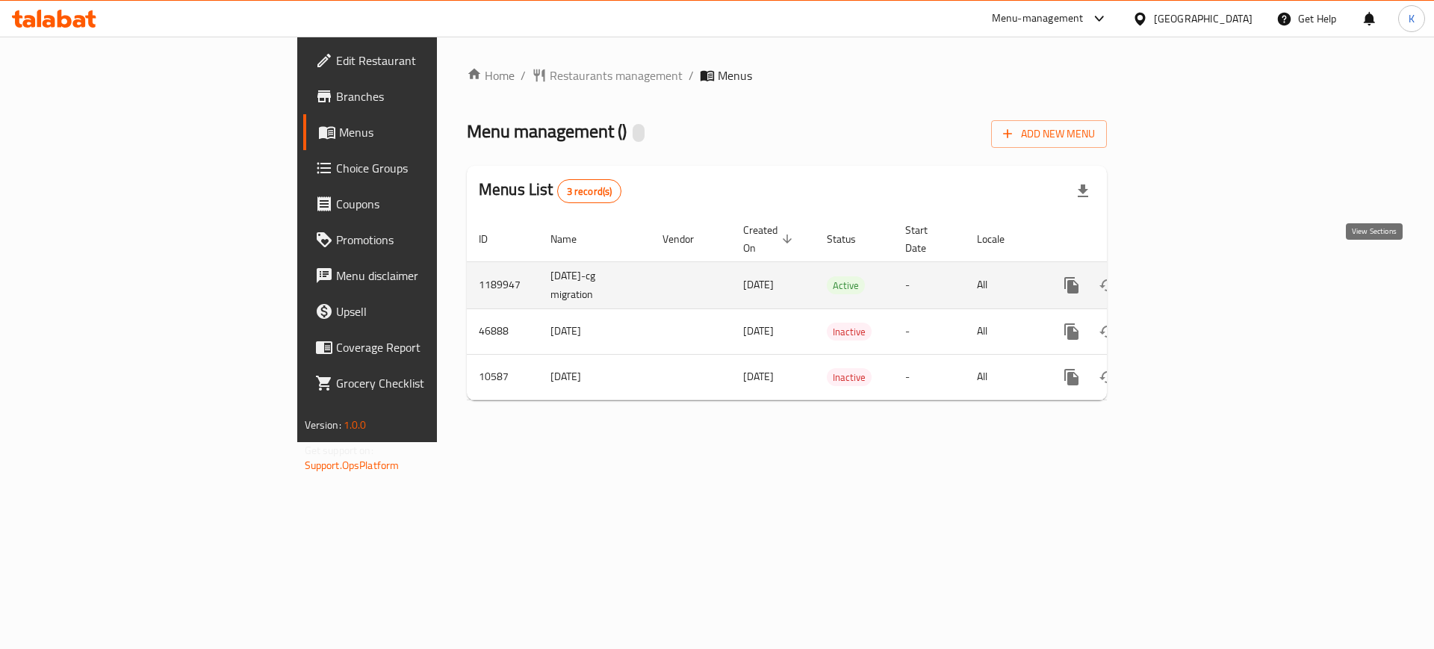
click at [1186, 279] on icon "enhanced table" at bounding box center [1179, 285] width 13 height 13
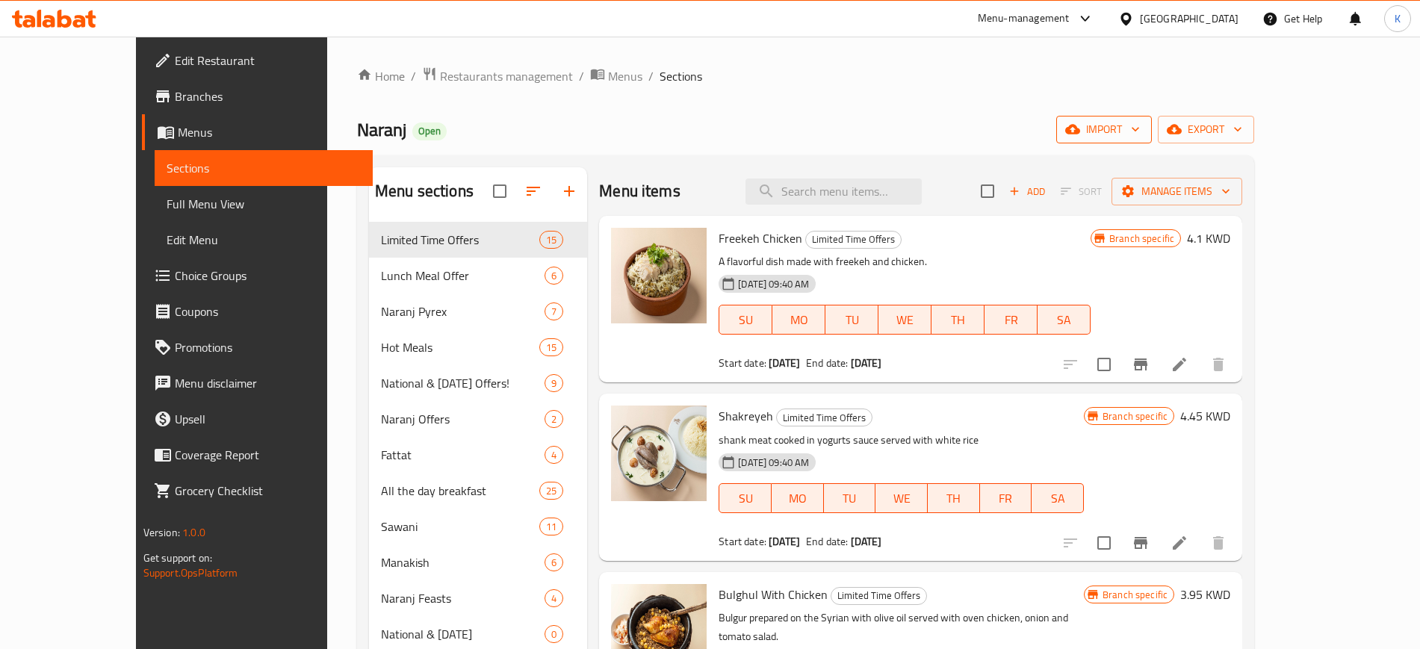
click at [1140, 130] on span "import" at bounding box center [1104, 129] width 72 height 19
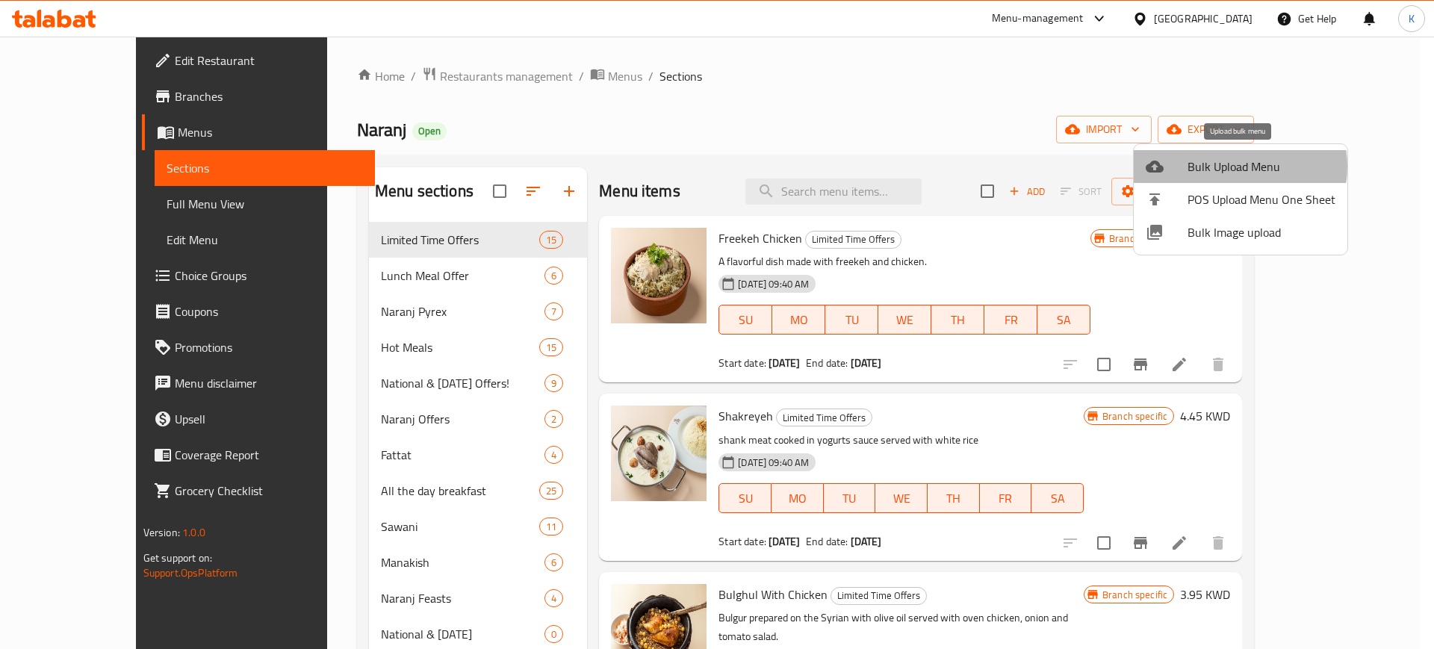
click at [1232, 167] on span "Bulk Upload Menu" at bounding box center [1262, 167] width 148 height 18
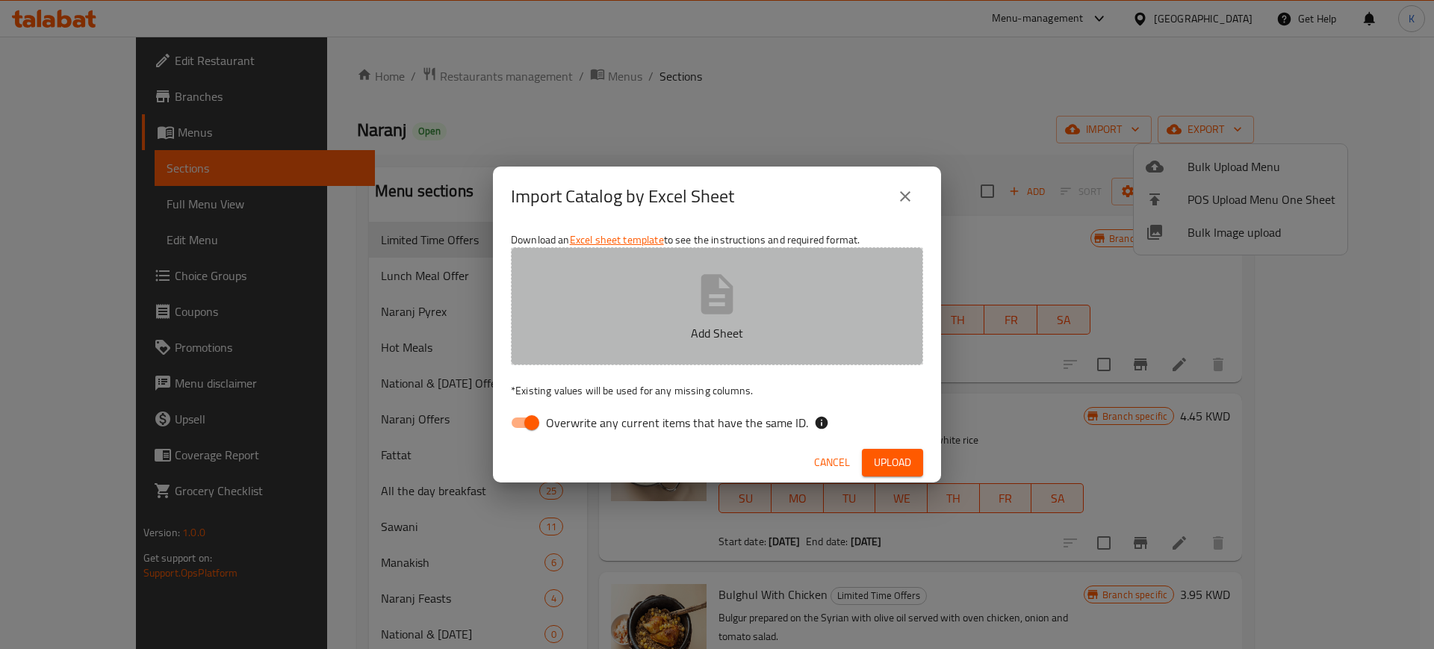
click at [704, 304] on icon "button" at bounding box center [718, 294] width 32 height 40
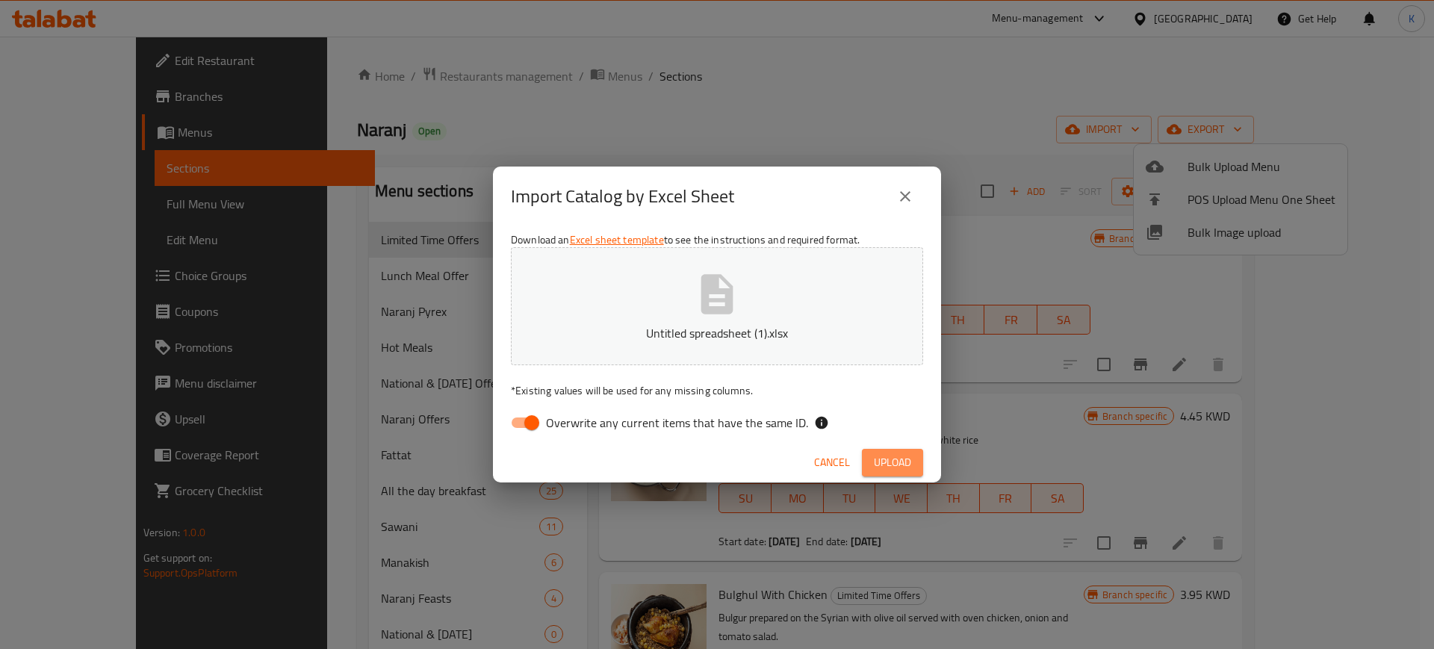
click at [887, 459] on span "Upload" at bounding box center [892, 462] width 37 height 19
click at [524, 423] on input "Overwrite any current items that have the same ID." at bounding box center [531, 423] width 85 height 28
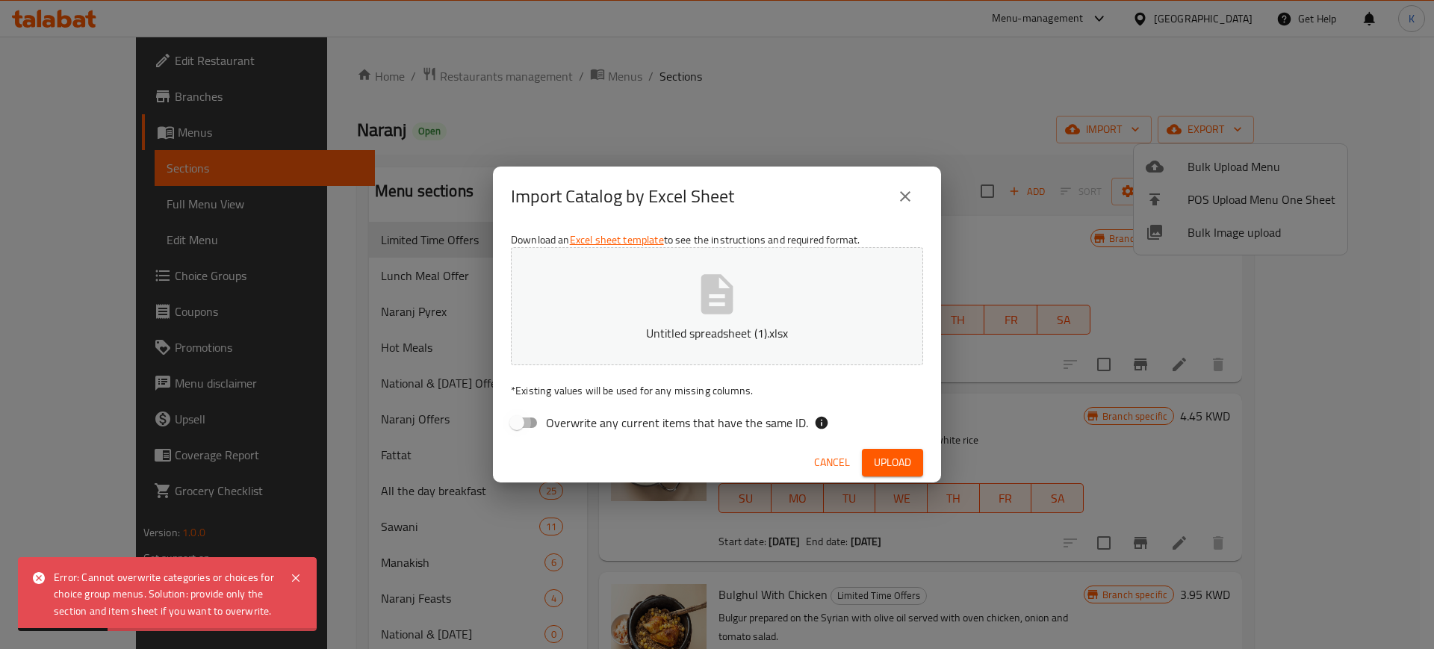
click at [527, 423] on input "Overwrite any current items that have the same ID." at bounding box center [516, 423] width 85 height 28
click at [527, 425] on input "Overwrite any current items that have the same ID." at bounding box center [531, 423] width 85 height 28
checkbox input "false"
click at [296, 570] on icon at bounding box center [296, 578] width 18 height 18
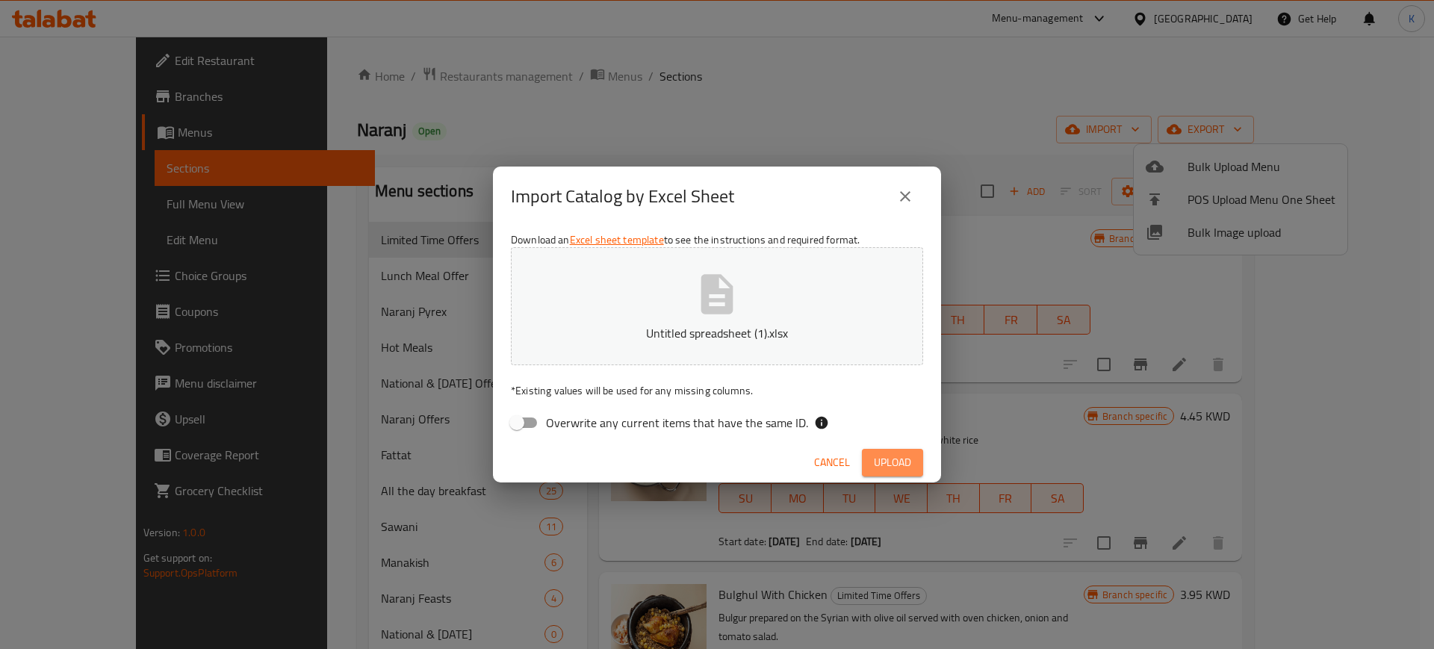
click at [890, 461] on span "Upload" at bounding box center [892, 462] width 37 height 19
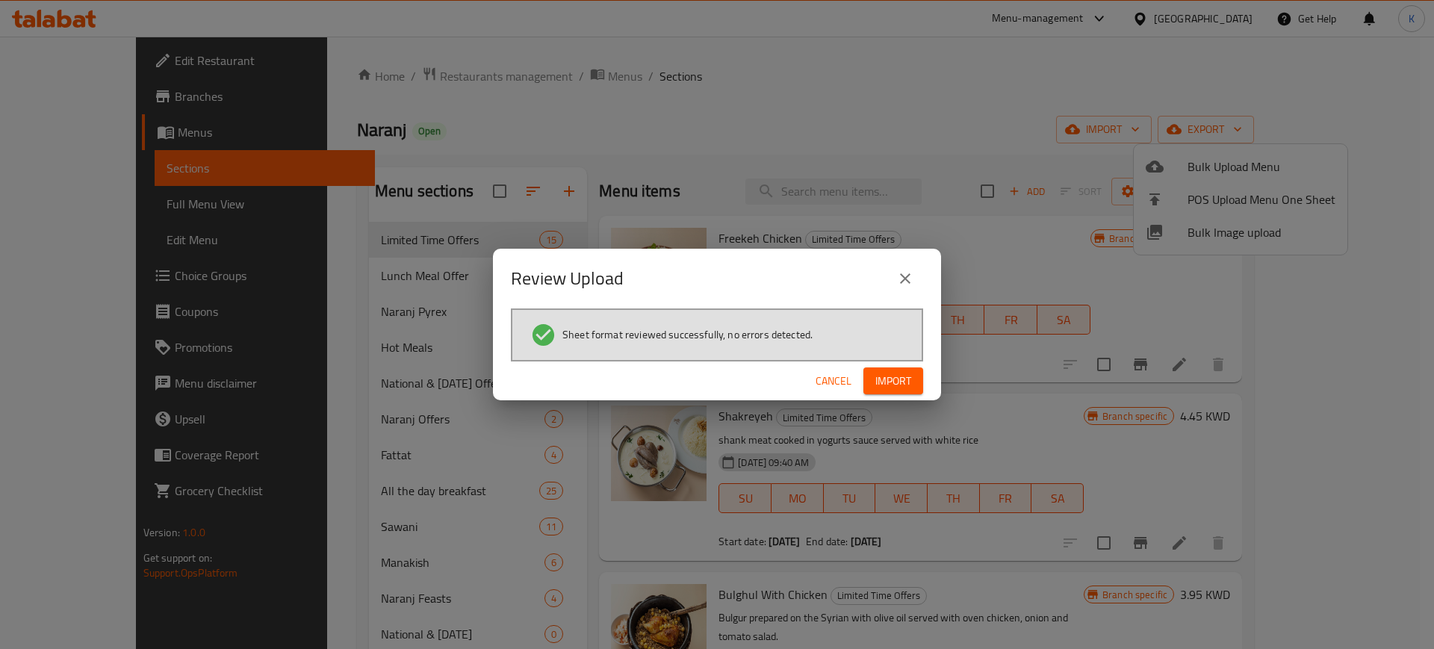
click at [882, 383] on span "Import" at bounding box center [894, 381] width 36 height 19
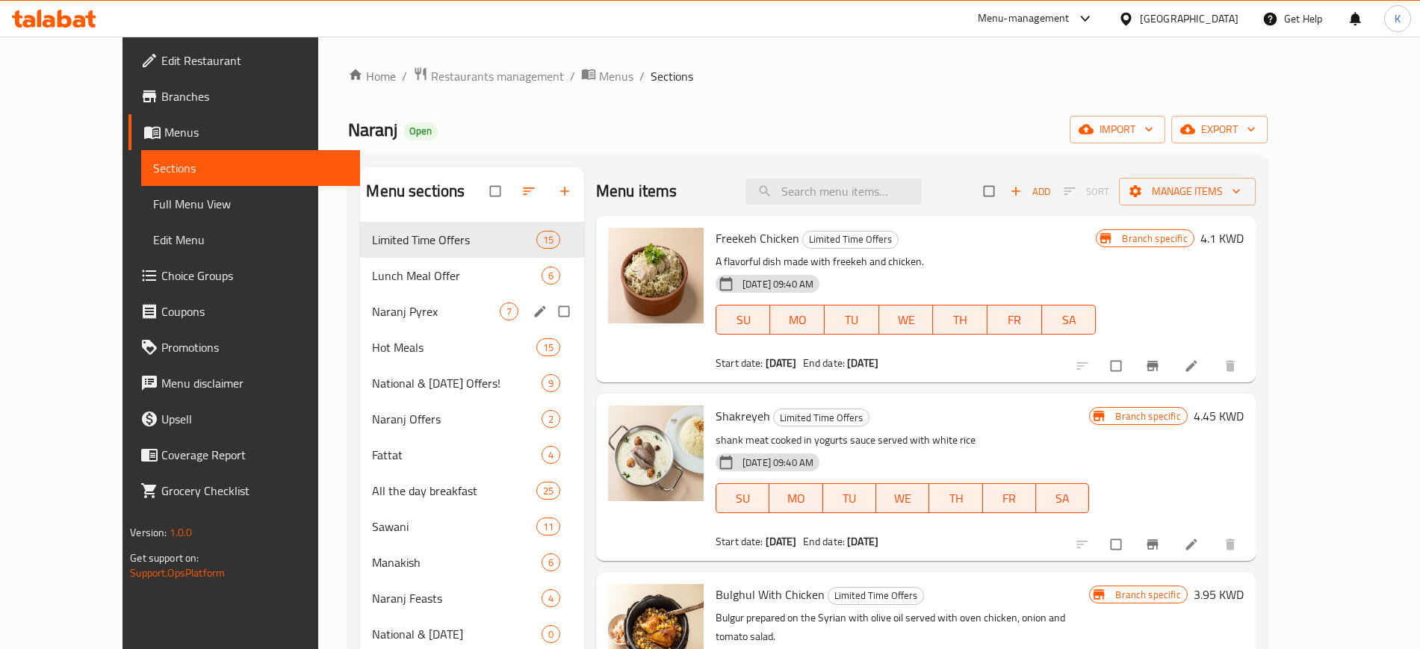
click at [397, 317] on span "Naranj Pyrex" at bounding box center [435, 312] width 127 height 18
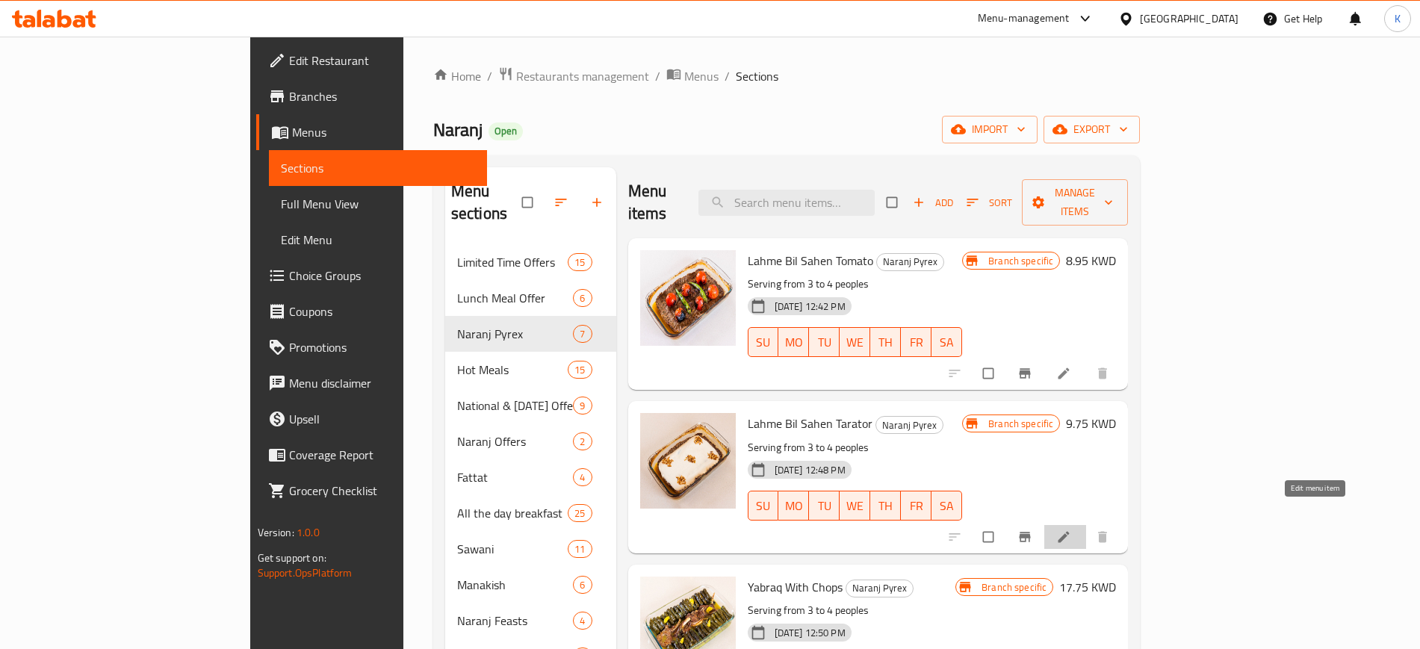
drag, startPoint x: 1316, startPoint y: 512, endPoint x: 1201, endPoint y: 493, distance: 116.7
click at [516, 77] on span "Restaurants management" at bounding box center [582, 76] width 133 height 18
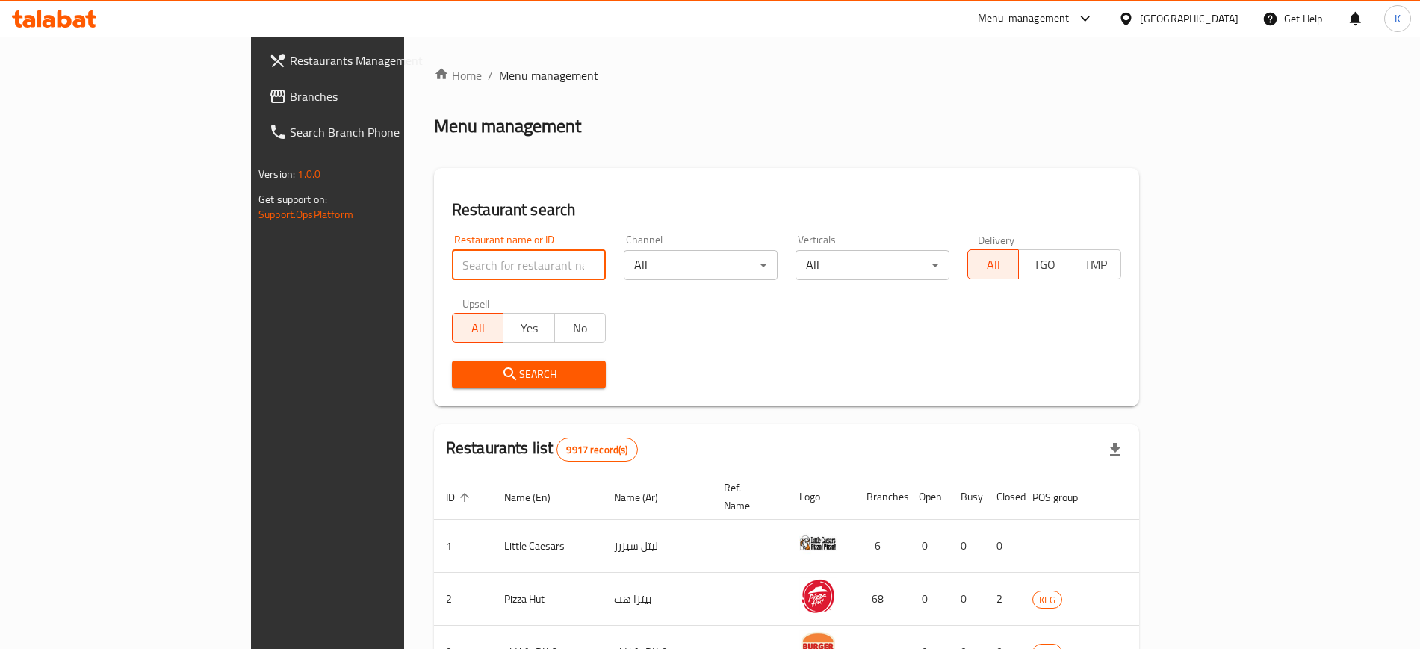
click at [452, 265] on input "search" at bounding box center [529, 265] width 154 height 30
paste input "Mini chapati"
click button "Search" at bounding box center [529, 375] width 154 height 28
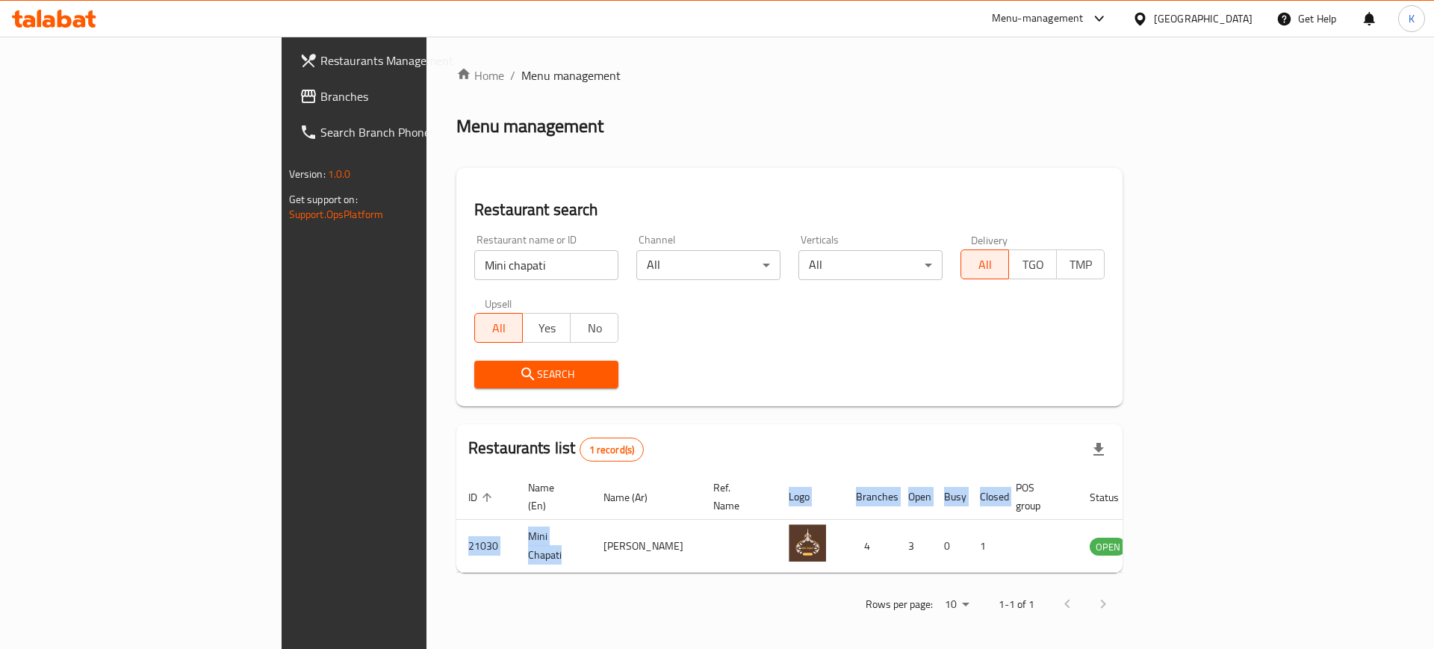
drag, startPoint x: 400, startPoint y: 528, endPoint x: 290, endPoint y: 474, distance: 122.6
click at [427, 527] on div "Home / Menu management Menu management Restaurant search Restaurant name or ID …" at bounding box center [790, 345] width 726 height 617
drag, startPoint x: 366, startPoint y: 619, endPoint x: 356, endPoint y: 585, distance: 35.7
click at [427, 607] on div "Home / Menu management Menu management Restaurant search Restaurant name or ID …" at bounding box center [790, 345] width 726 height 617
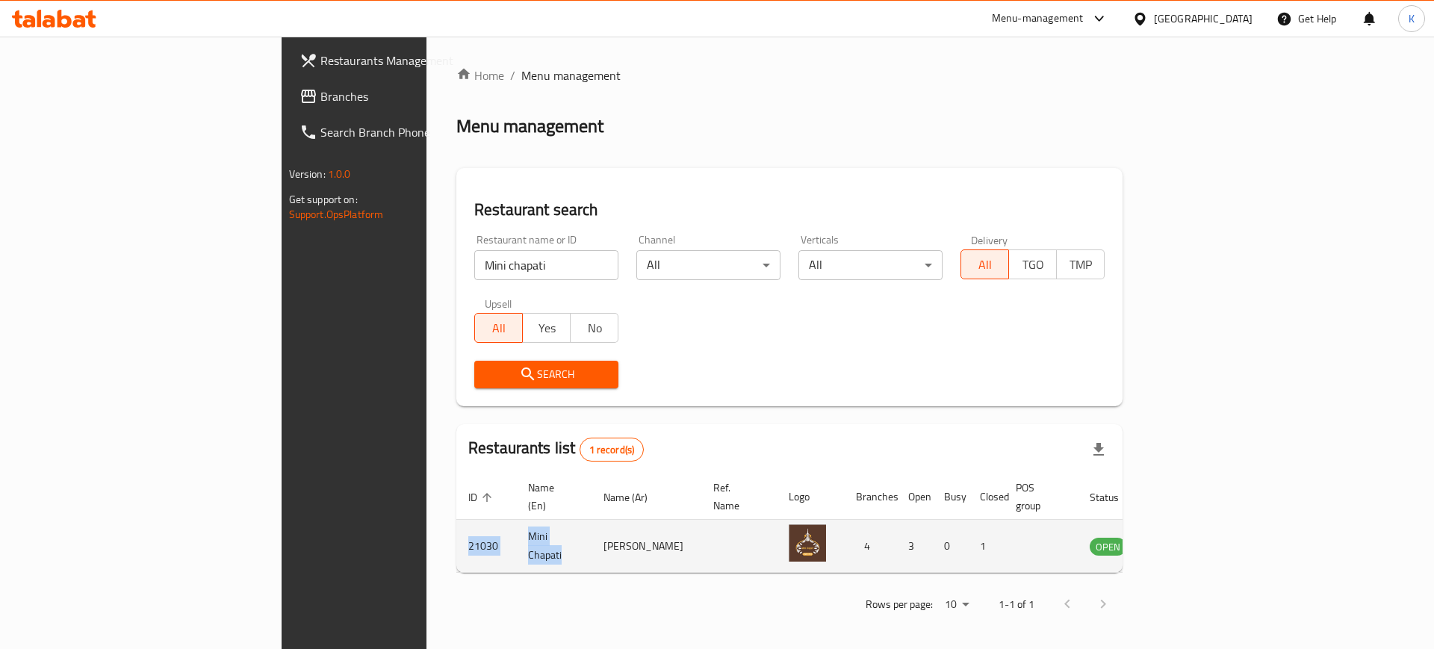
drag, startPoint x: 385, startPoint y: 536, endPoint x: 274, endPoint y: 537, distance: 110.6
click at [456, 537] on tr "21030 Mini Chapati ميني جباتي 4 3 0 1 OPEN" at bounding box center [832, 546] width 752 height 53
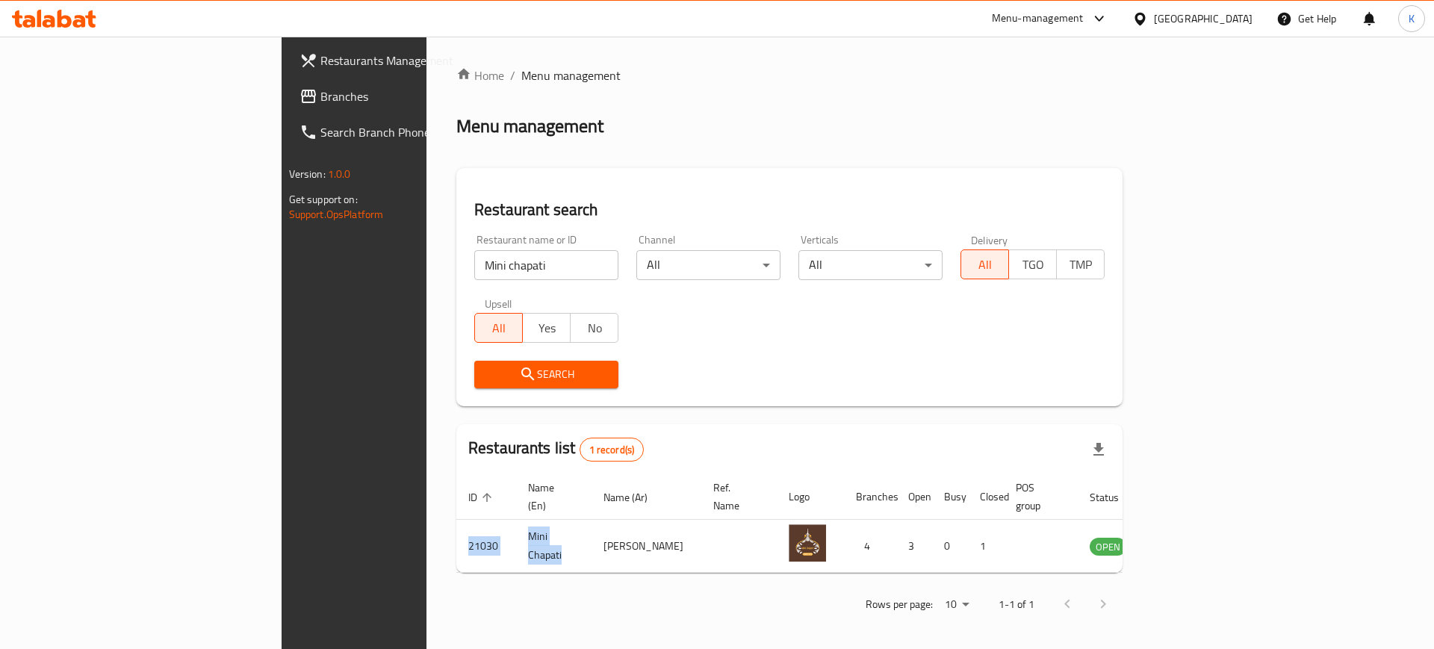
copy tr "21030 Mini Chapati"
click at [474, 269] on input "Mini chapati" at bounding box center [546, 265] width 144 height 30
paste input "625958"
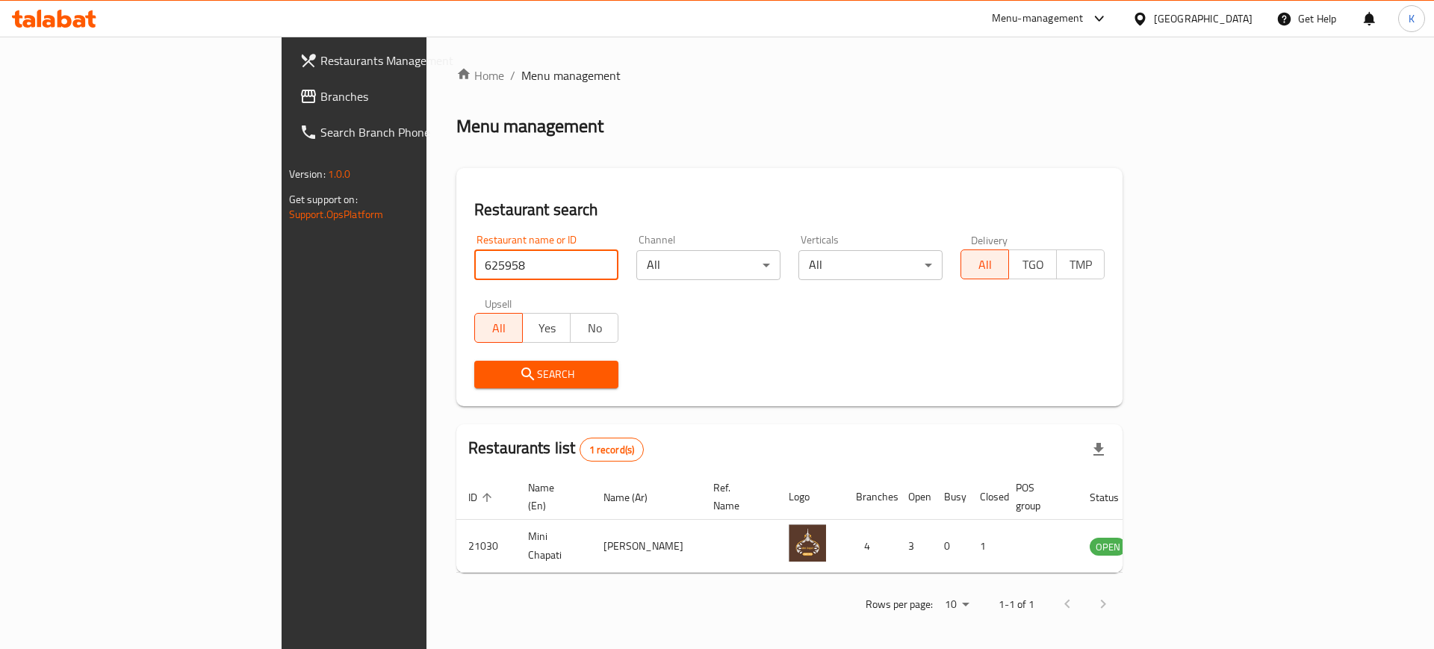
type input "625958"
click button "Search" at bounding box center [546, 375] width 144 height 28
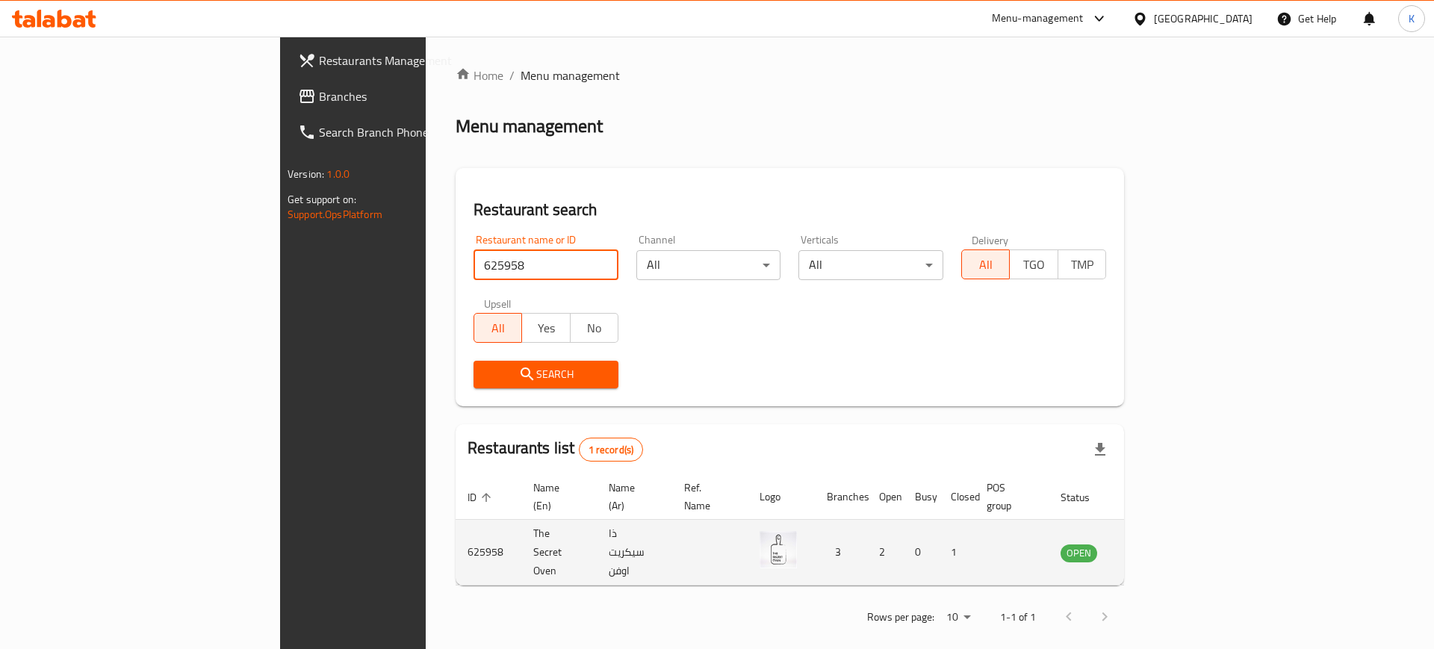
click at [1156, 547] on icon "enhanced table" at bounding box center [1148, 553] width 16 height 13
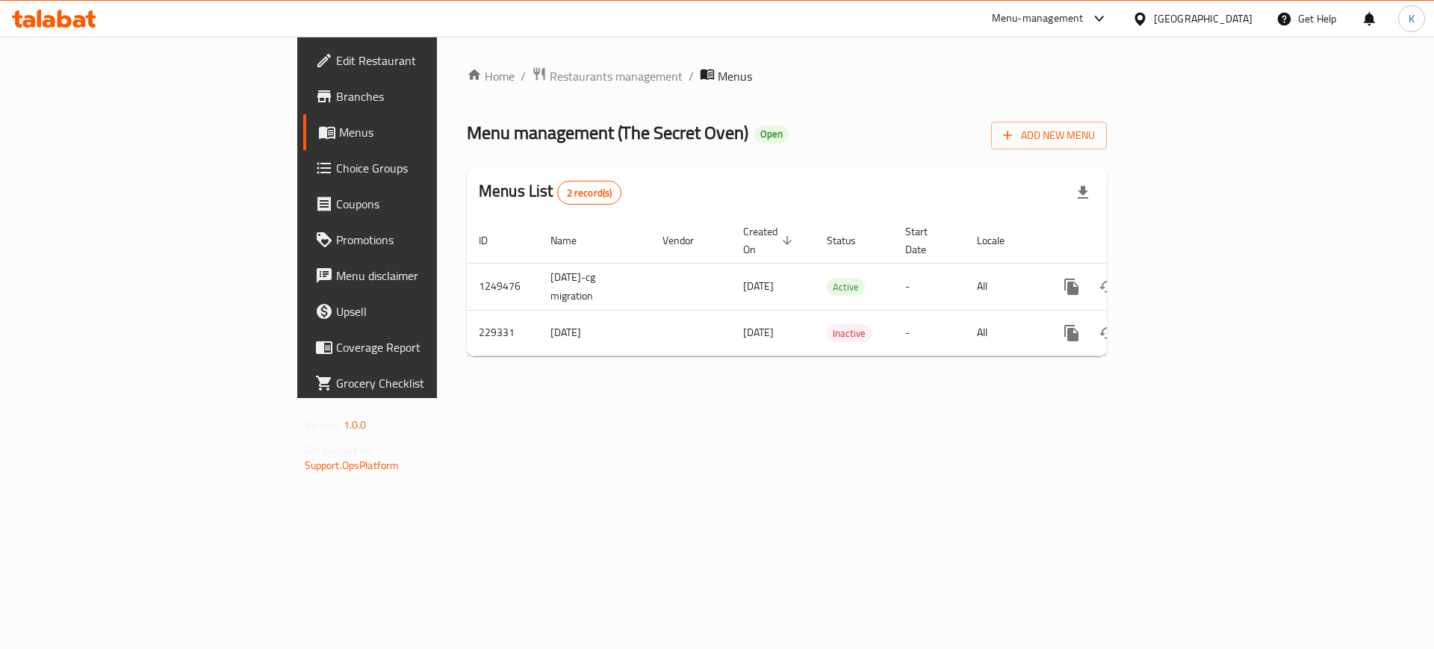
click at [336, 63] on span "Edit Restaurant" at bounding box center [430, 61] width 189 height 18
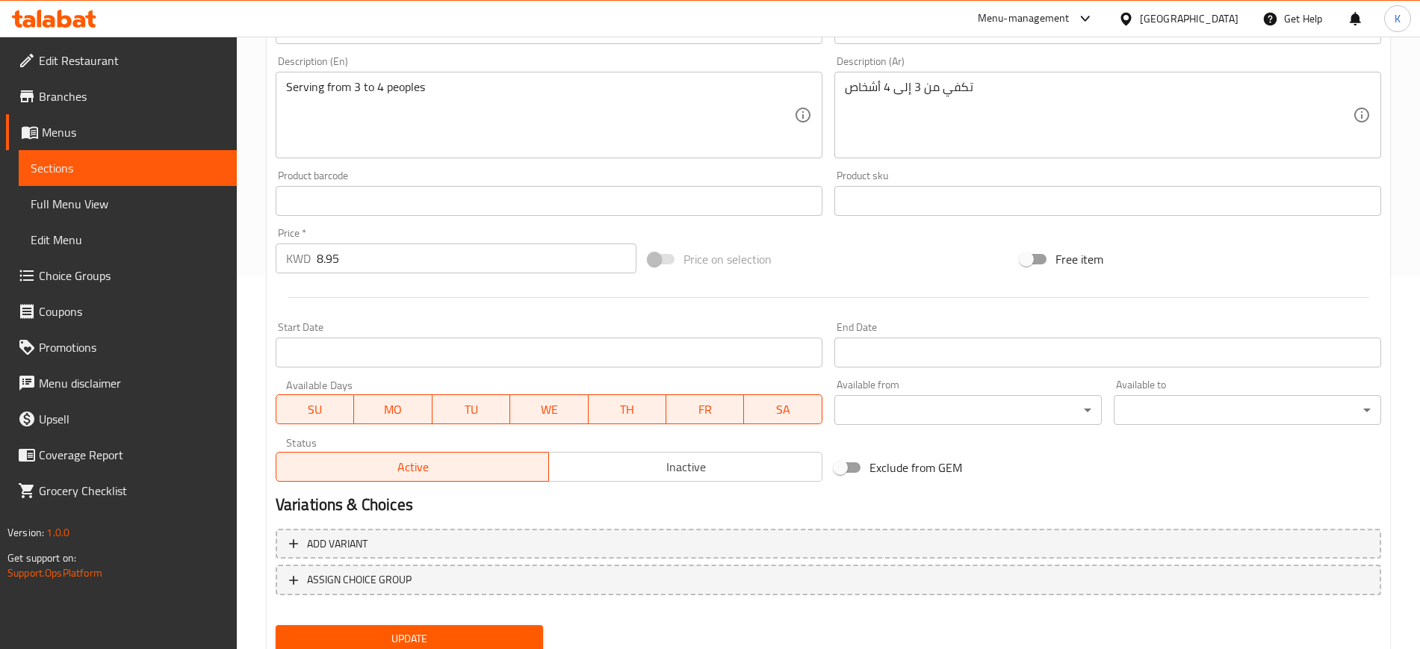
scroll to position [428, 0]
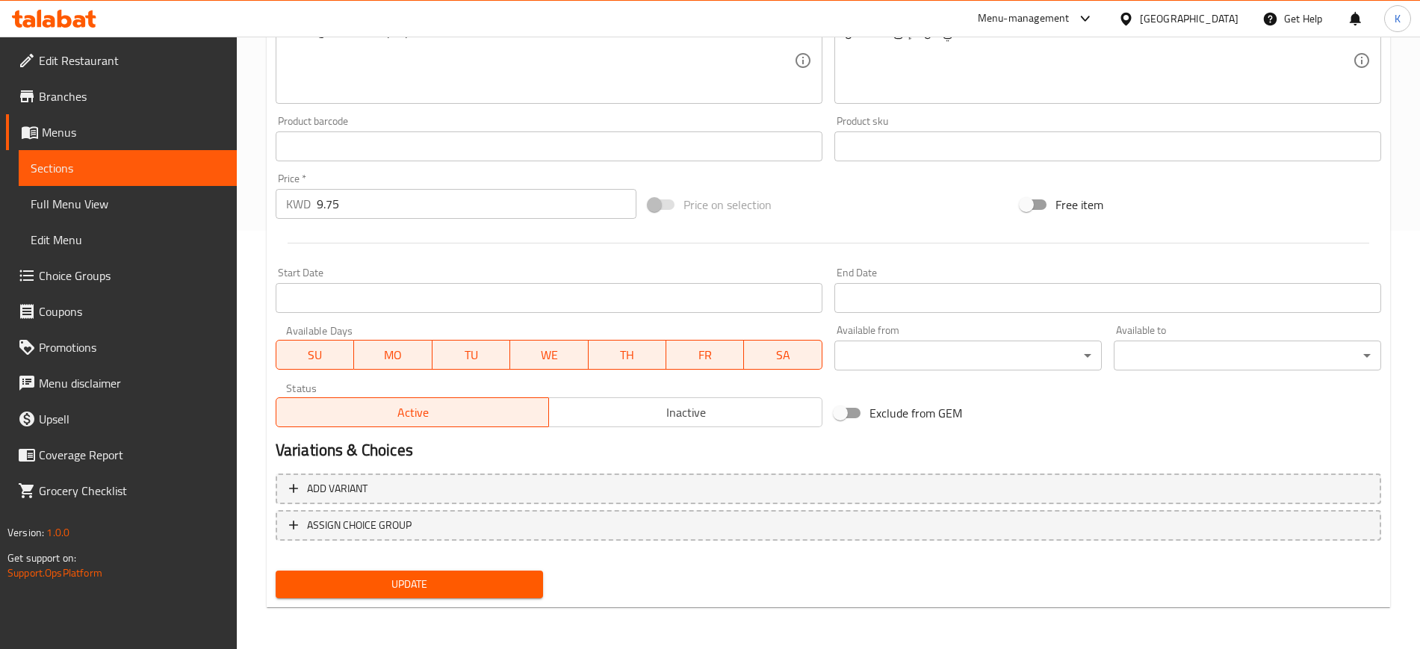
scroll to position [45, 0]
